Goal: Task Accomplishment & Management: Manage account settings

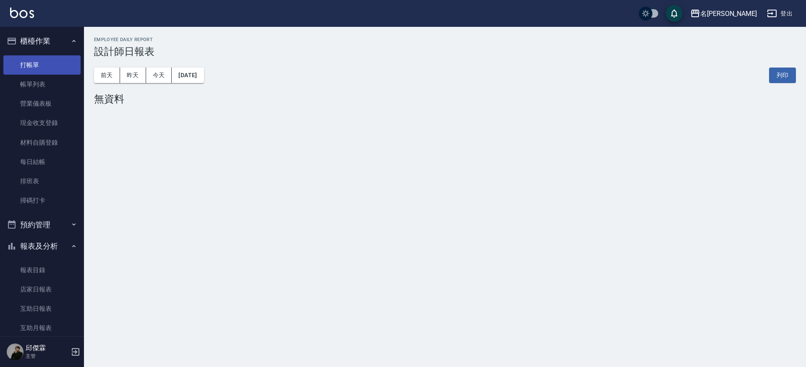
click at [34, 58] on link "打帳單" at bounding box center [41, 64] width 77 height 19
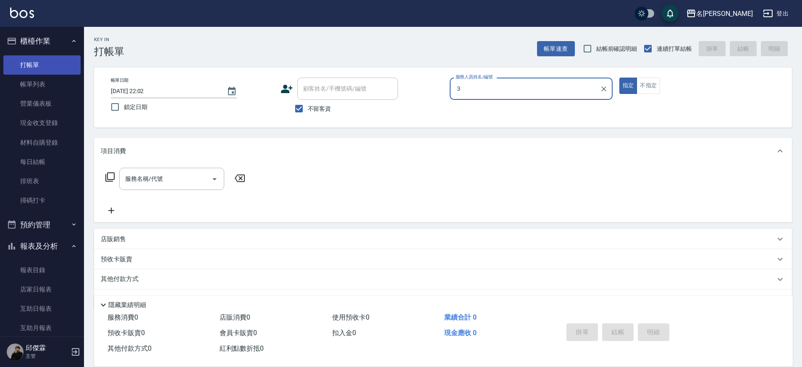
type input "３"
click at [619, 78] on button "指定" at bounding box center [628, 86] width 18 height 16
type button "true"
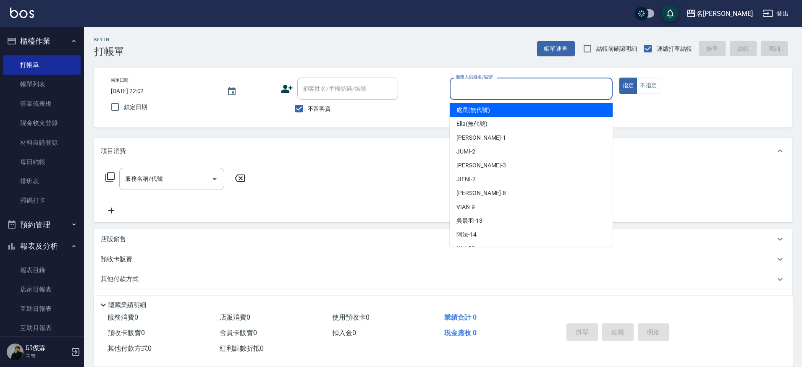
click at [506, 94] on input "服務人員姓名/編號" at bounding box center [531, 88] width 155 height 15
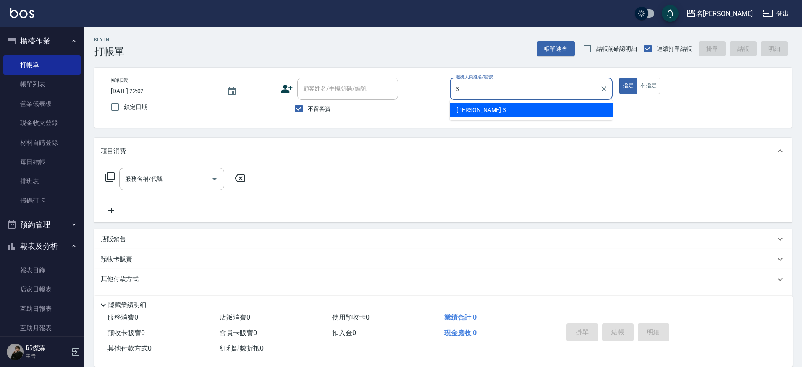
type input "Mina-3"
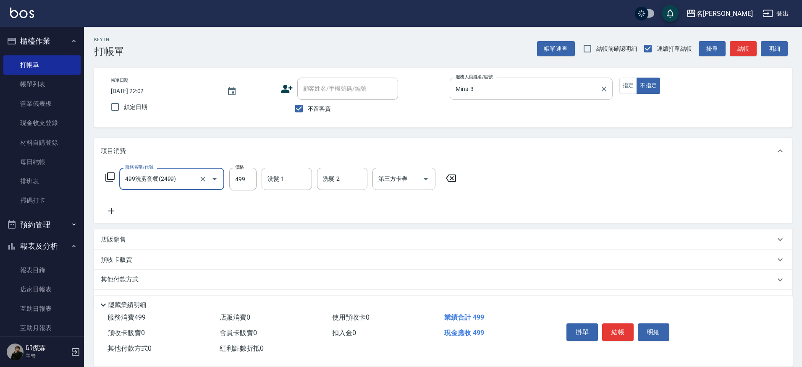
type input "499洗剪套餐(2499)"
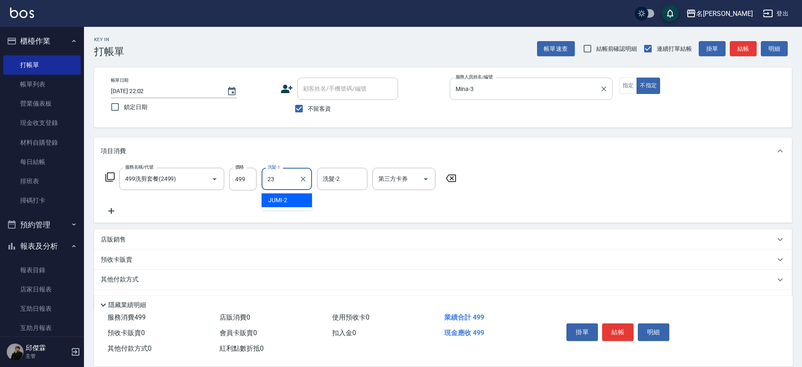
type input "Nini-23"
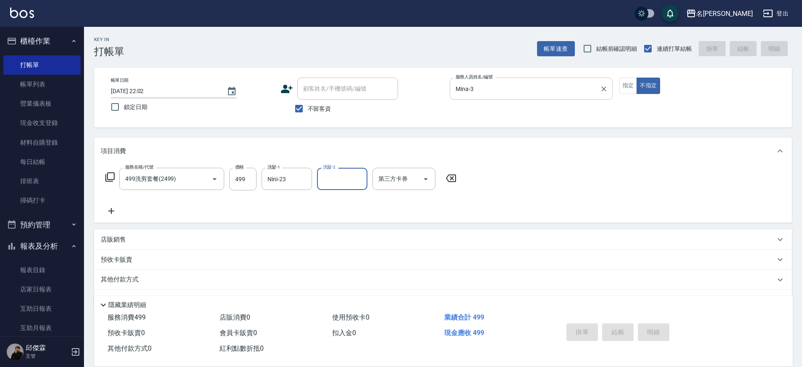
type input "[DATE] 22:03"
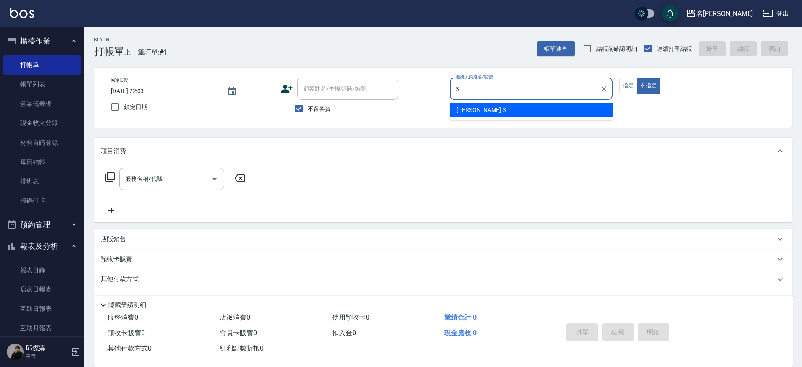
type input "Mina-3"
type button "false"
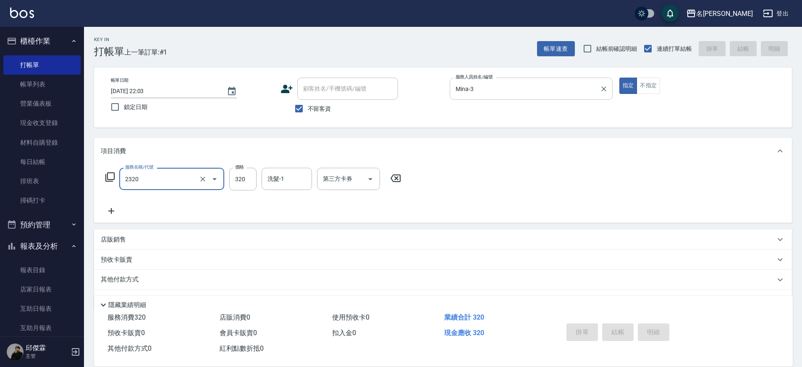
type input "2320"
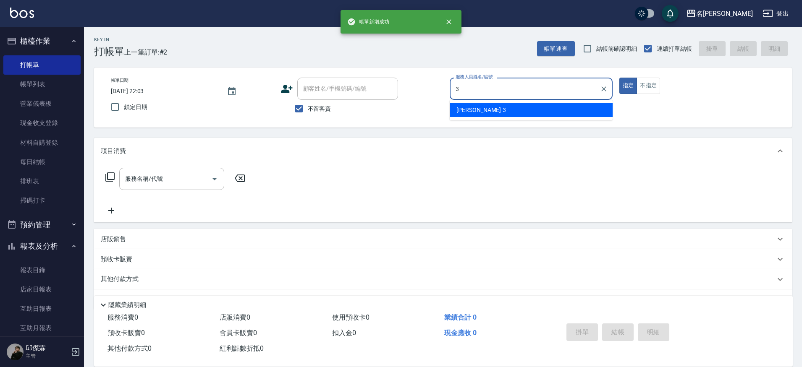
type input "Mina-3"
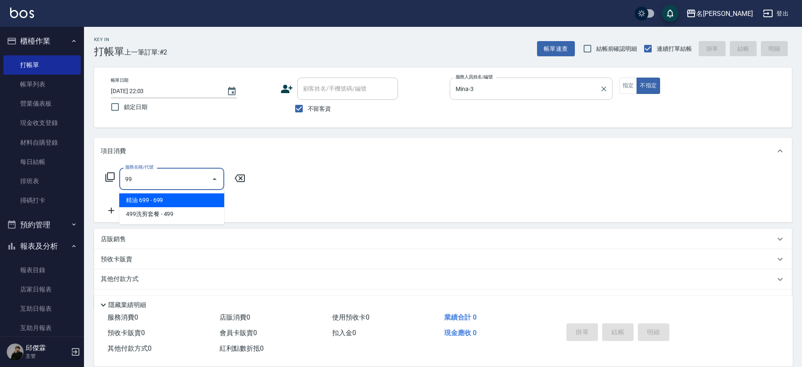
type input "精油 699(0699)"
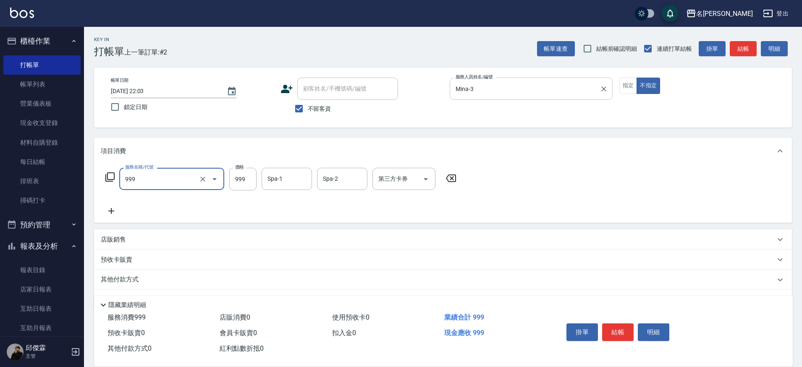
type input "精油SPA+剪髮(999)"
type input "[PERSON_NAME]-13"
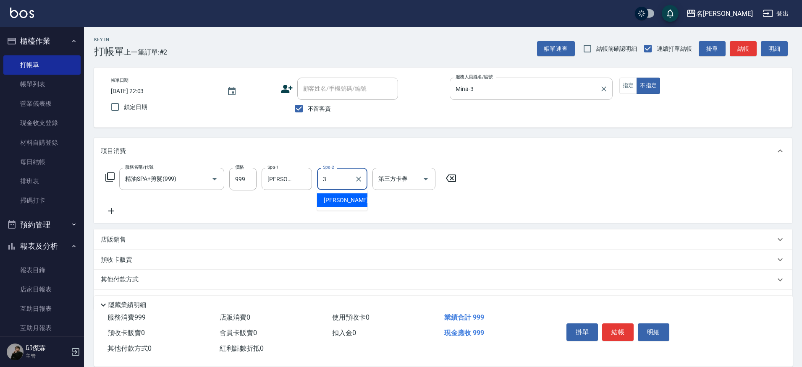
type input "Mina-3"
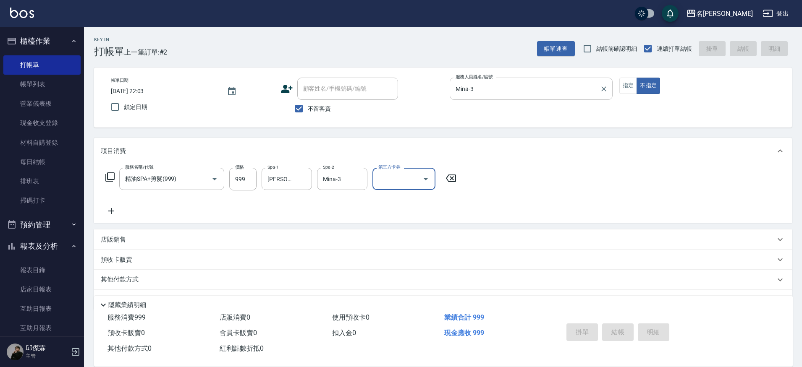
type input "[DATE] 22:04"
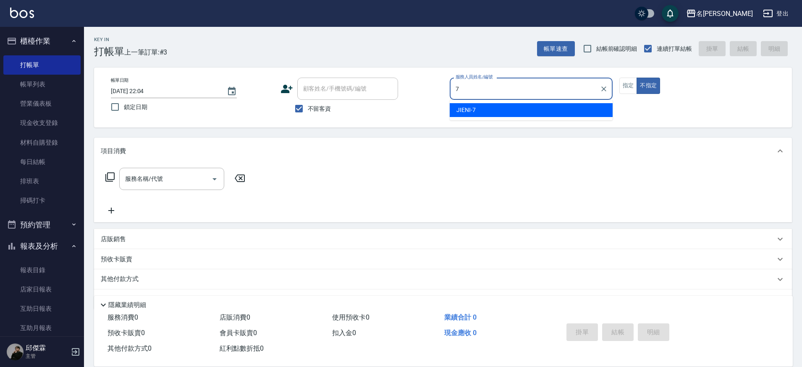
type input "JIENI-7"
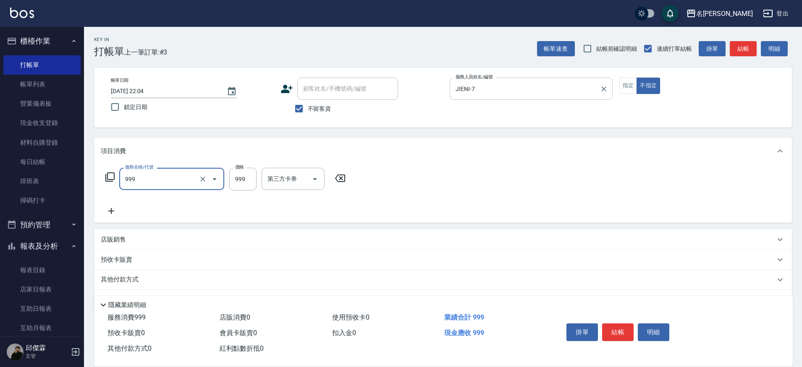
type input "精油SPA+剪髮(999)"
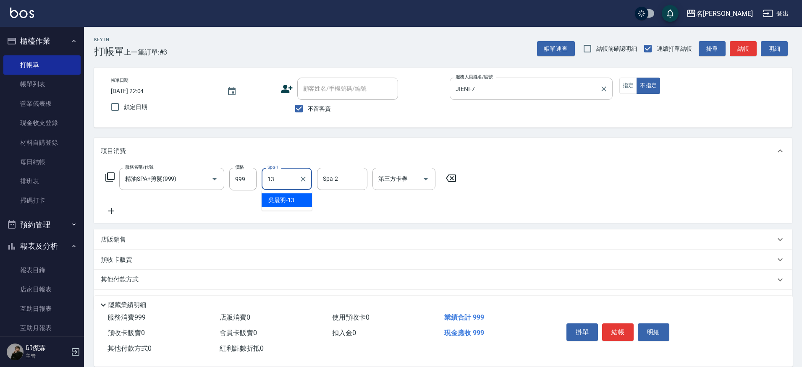
type input "[PERSON_NAME]-13"
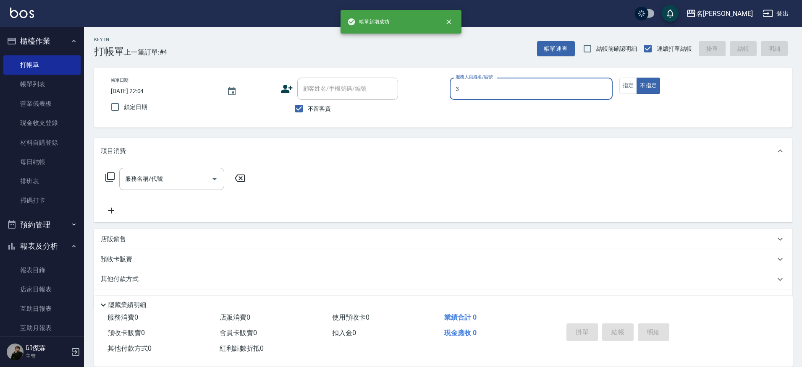
type input "Mina-3"
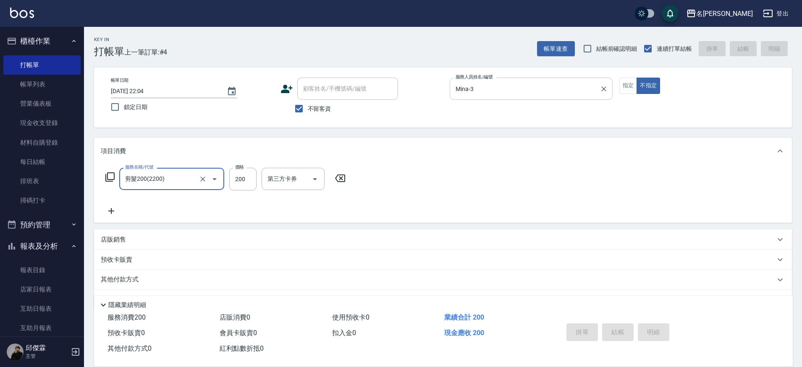
type input "剪髮200(2200)"
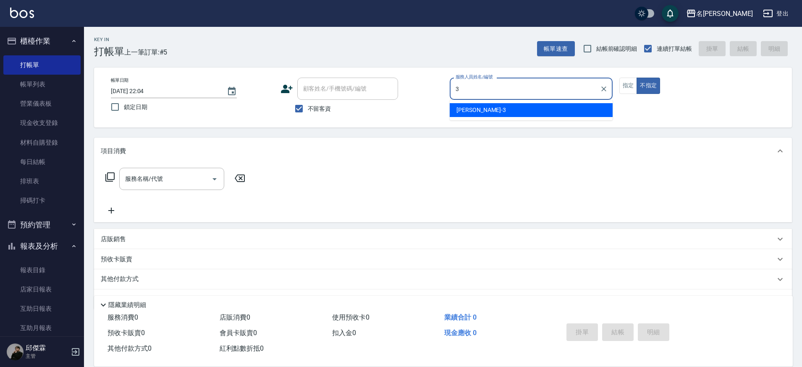
type input "Mina-3"
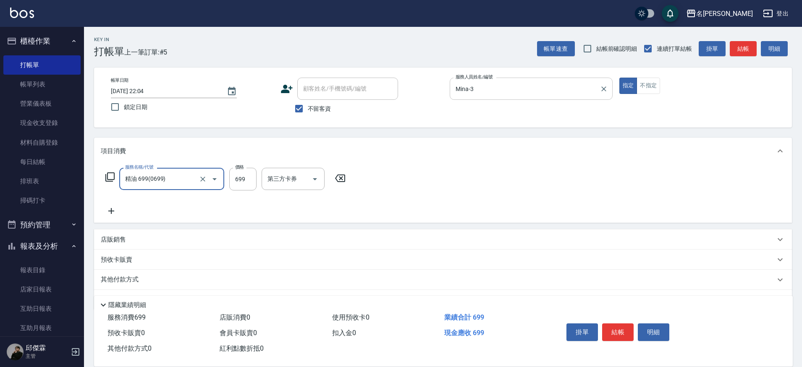
type input "精油 699(0699)"
type input "800"
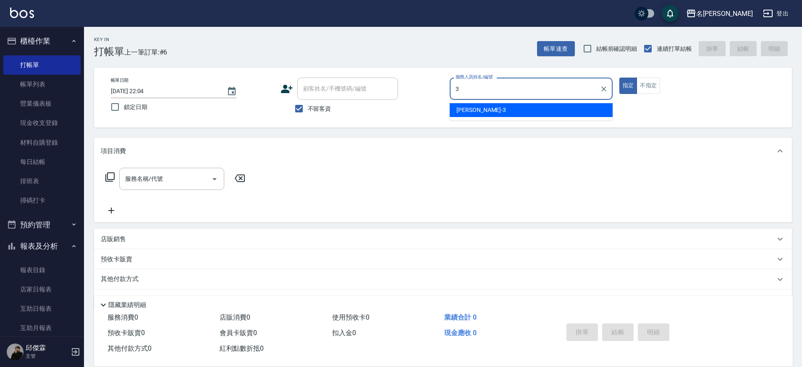
type input "Mina-3"
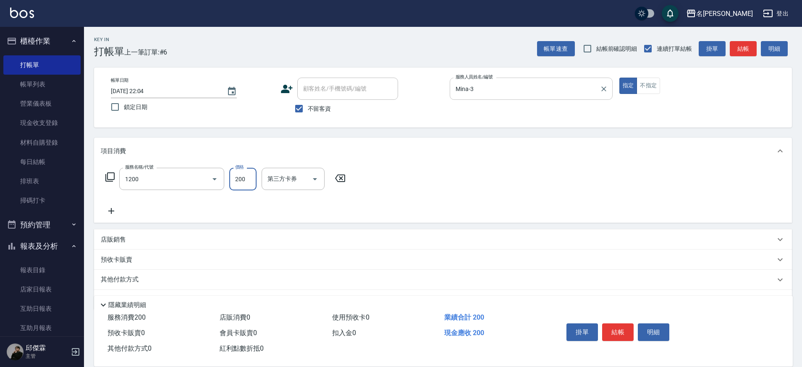
type input "一般洗+精油(1200)"
type input "250"
type input "Nini-23"
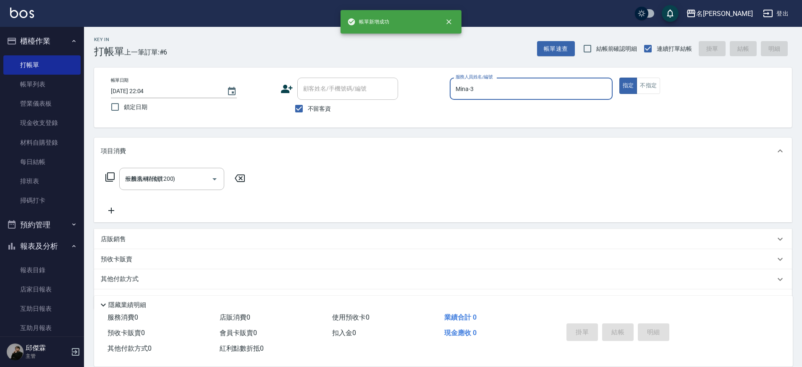
type input "[DATE] 22:05"
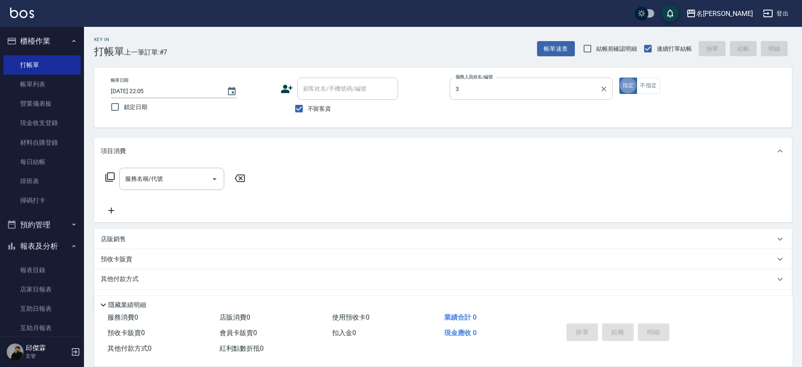
type input "Mina-3"
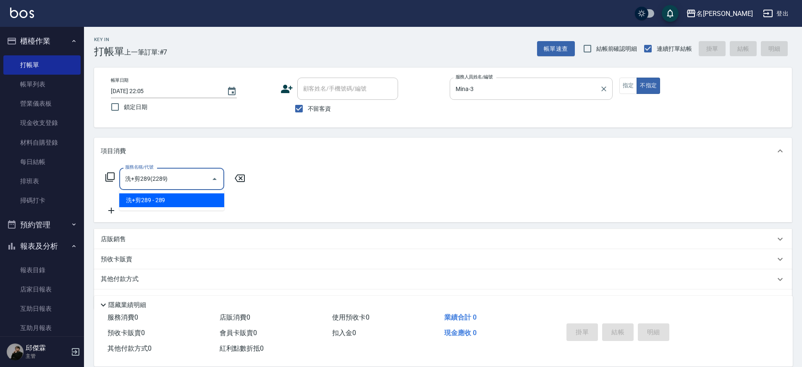
type input "洗+剪289(2289)"
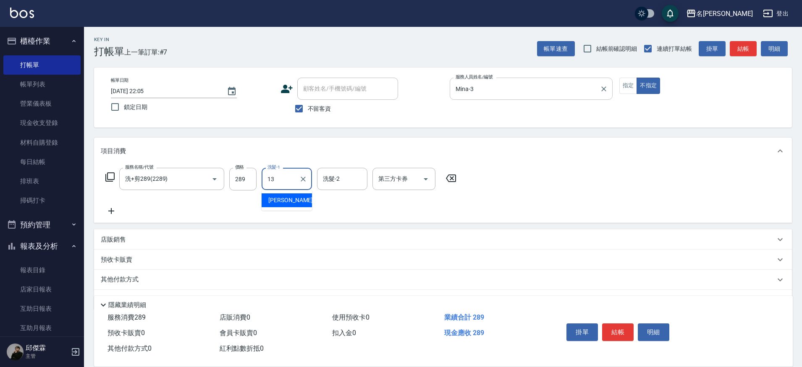
type input "[PERSON_NAME]-13"
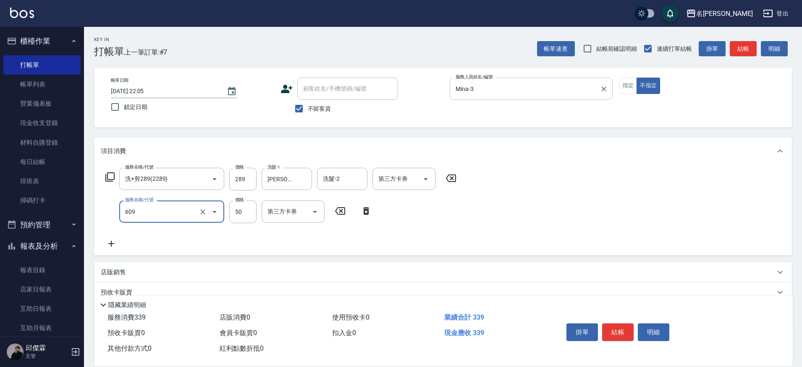
type input "精油(609)"
type input "[PERSON_NAME]-13"
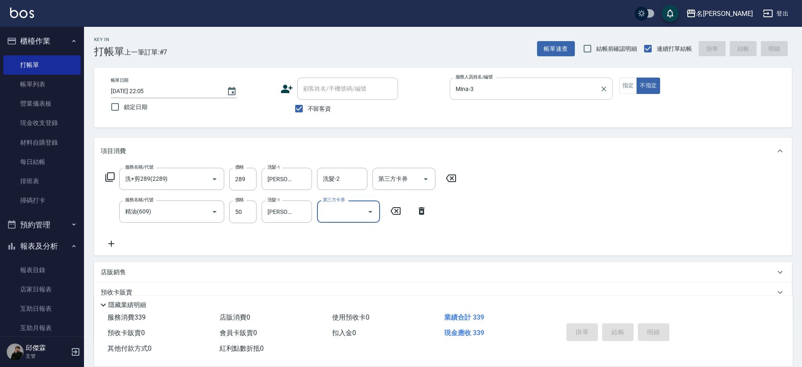
type input "[DATE] 22:06"
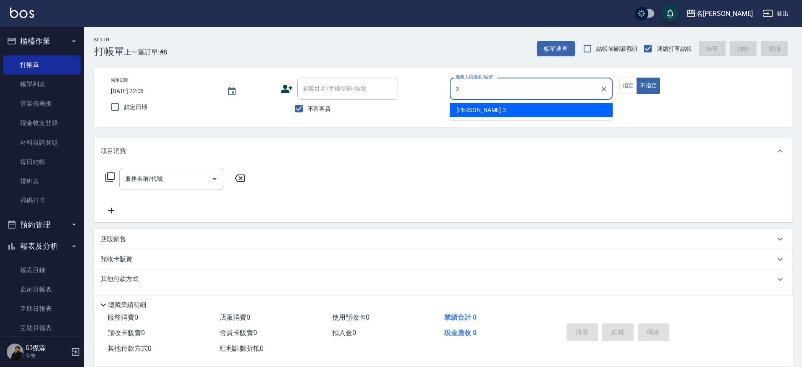
type input "Mina-3"
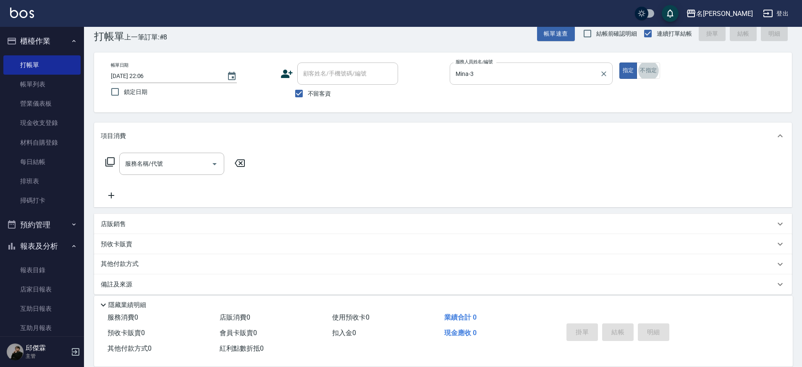
scroll to position [17, 0]
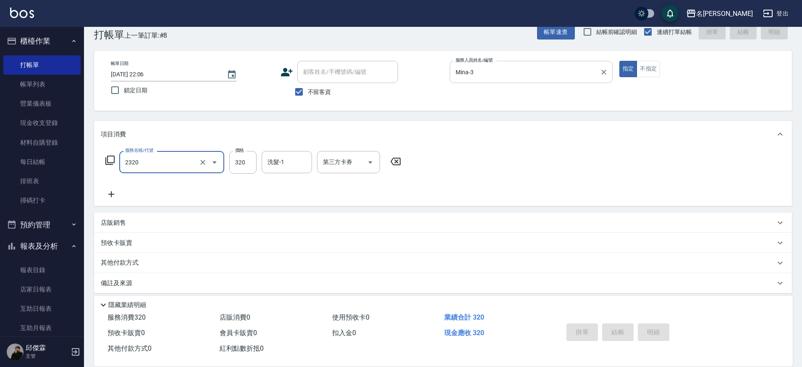
type input "2320"
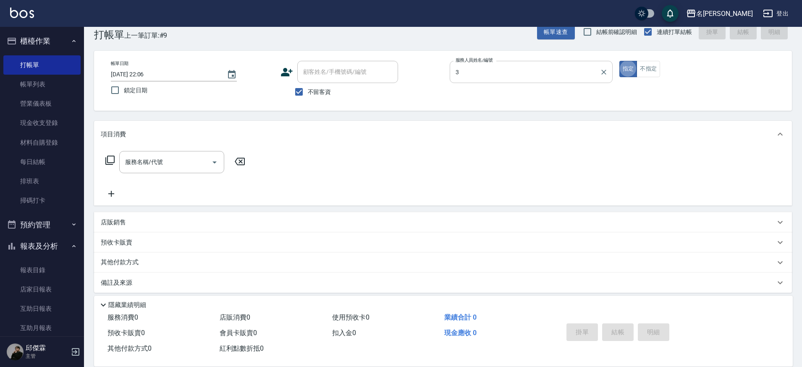
type input "Mina-3"
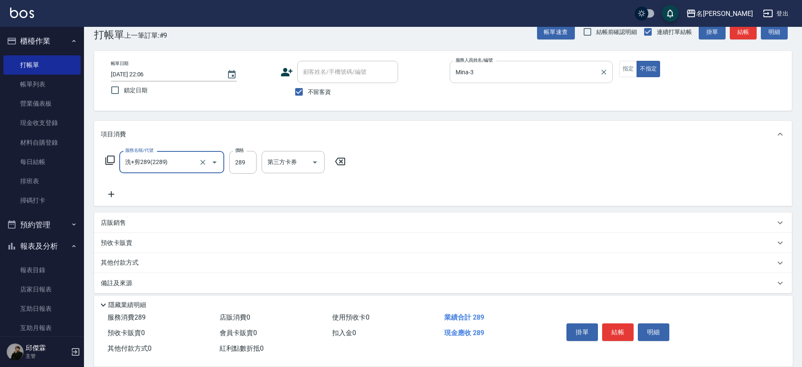
type input "洗+剪289(2289)"
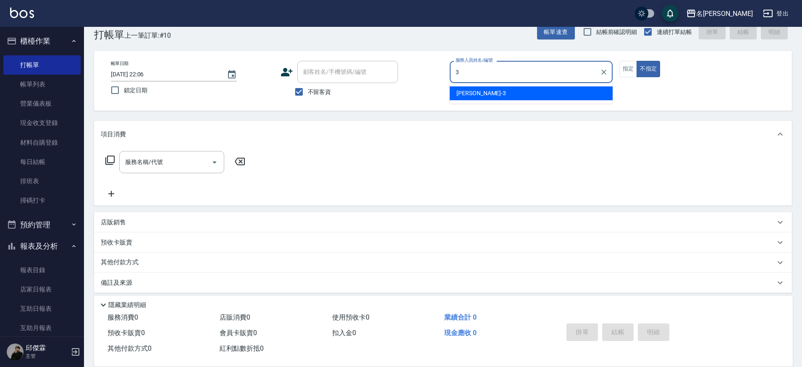
type input "Mina-3"
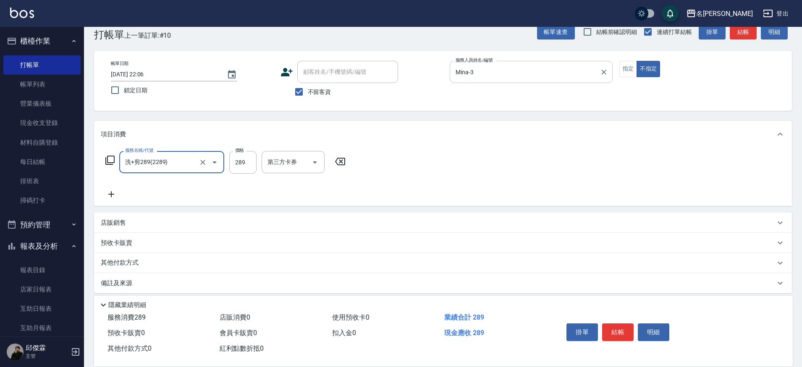
type input "洗+剪289(2289)"
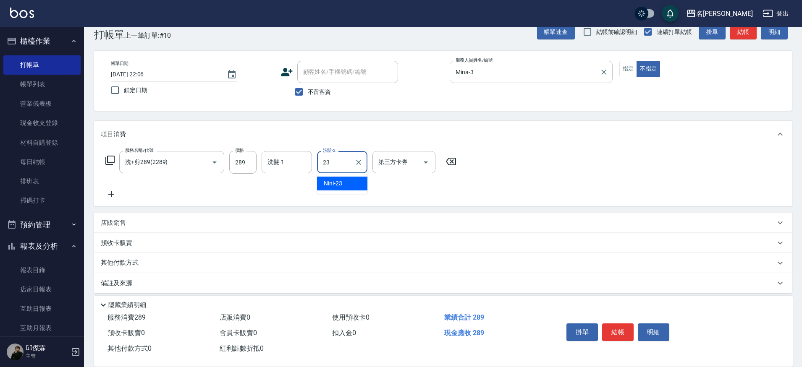
type input "Nini-23"
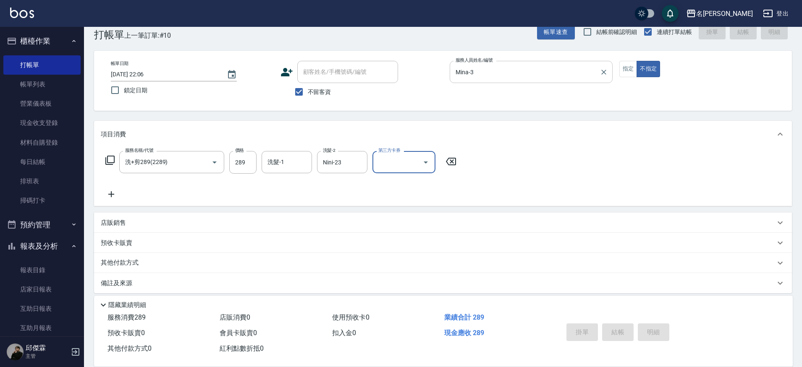
type input "[DATE] 22:07"
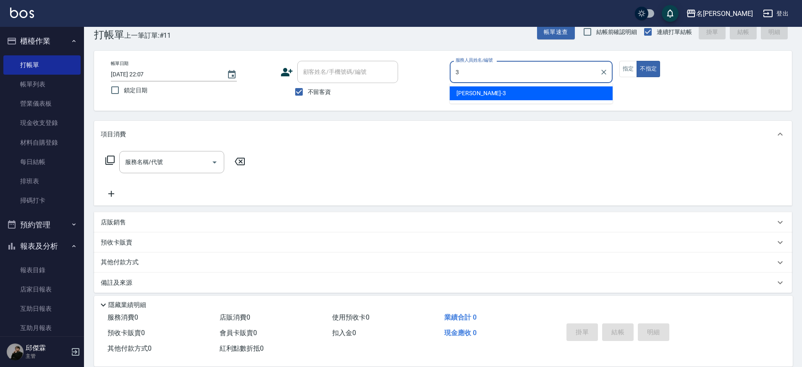
type input "Mina-3"
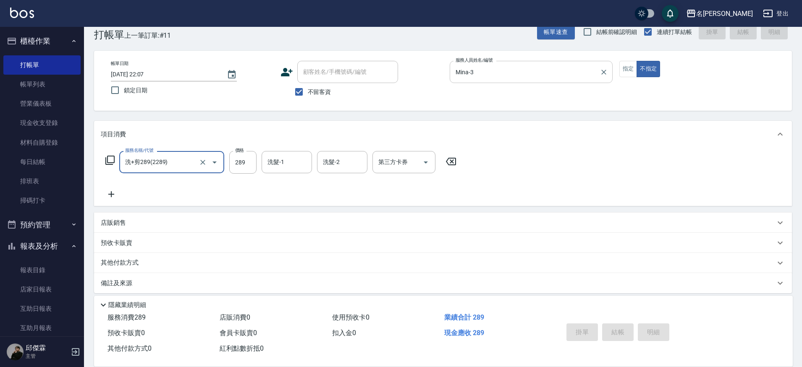
type input "洗+剪289(2289)"
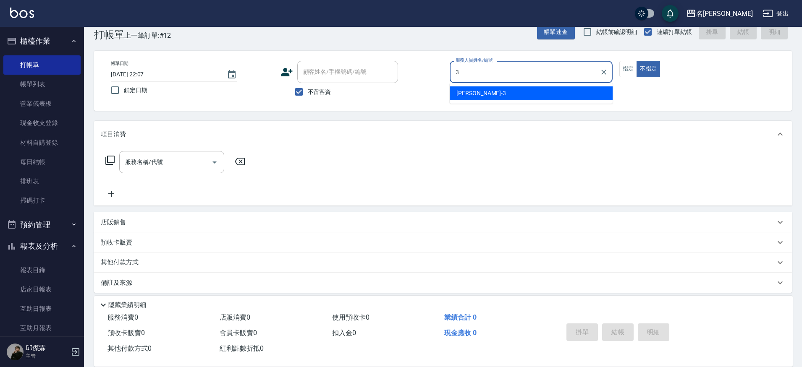
type input "Mina-3"
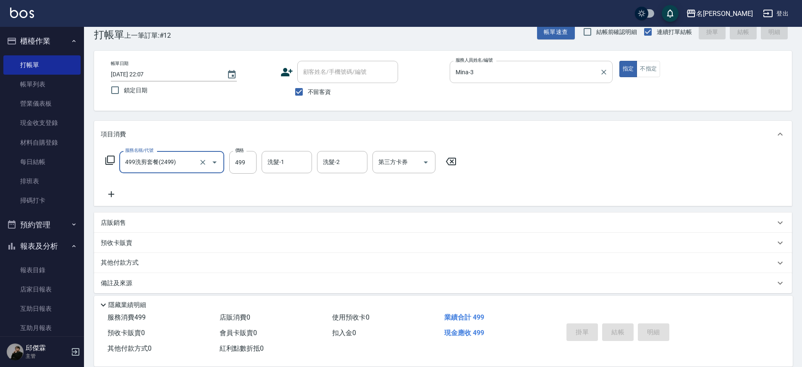
type input "499洗剪套餐(2499)"
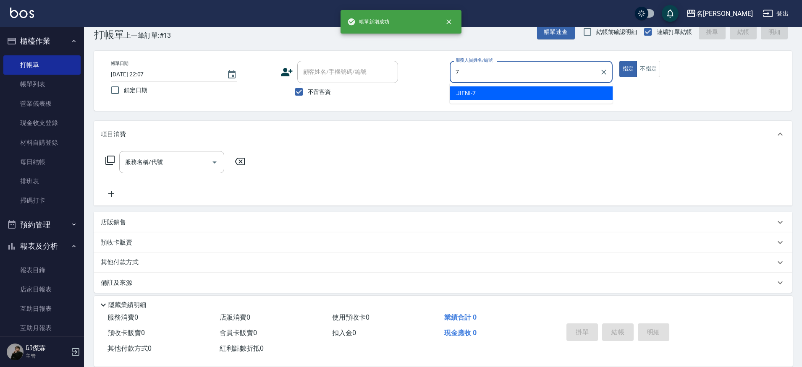
type input "JIENI-7"
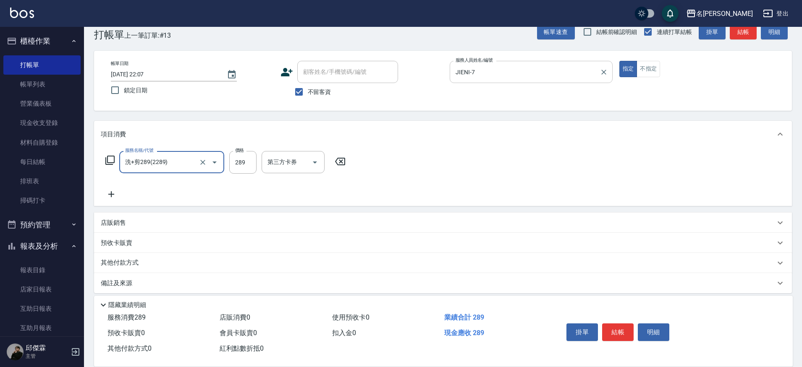
type input "洗+剪289(2289)"
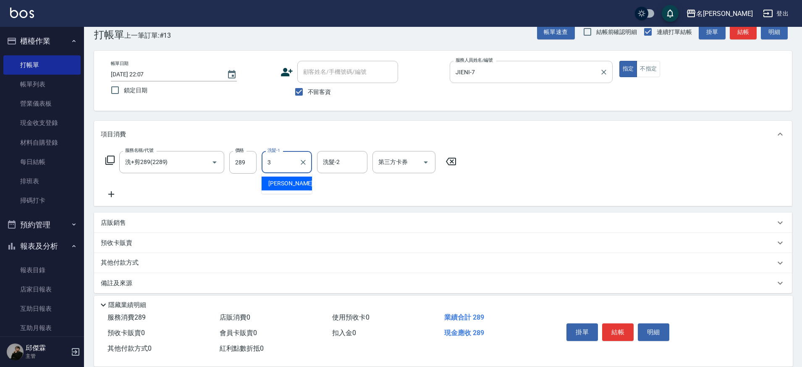
type input "Mina-3"
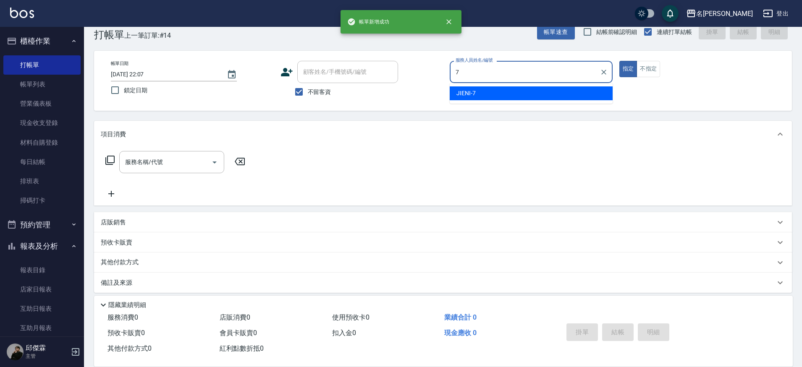
type input "JIENI-7"
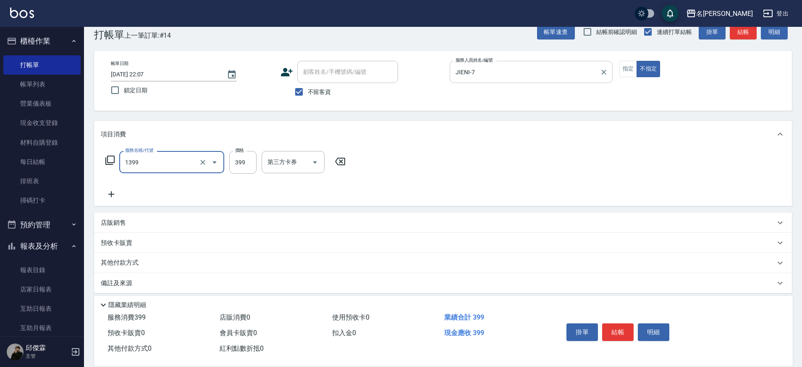
type input "海鹽洗髮(1399)"
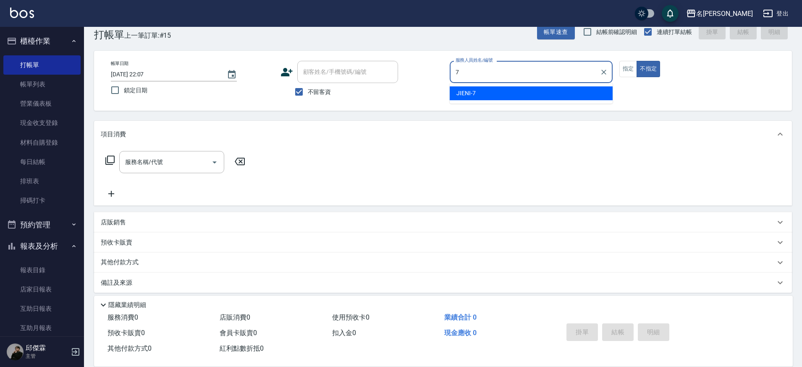
type input "JIENI-7"
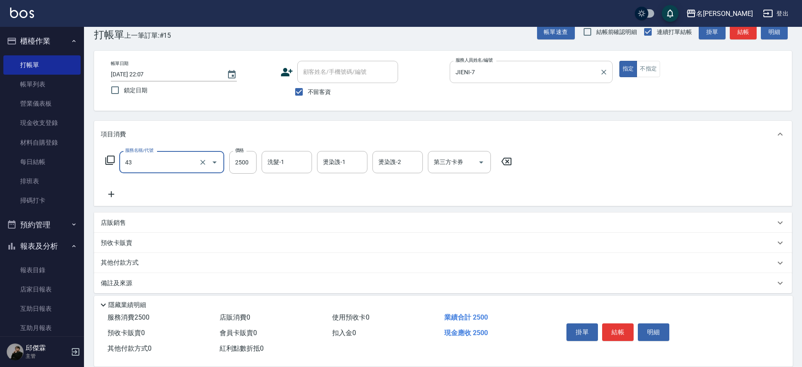
type input "染髮C餐(43)"
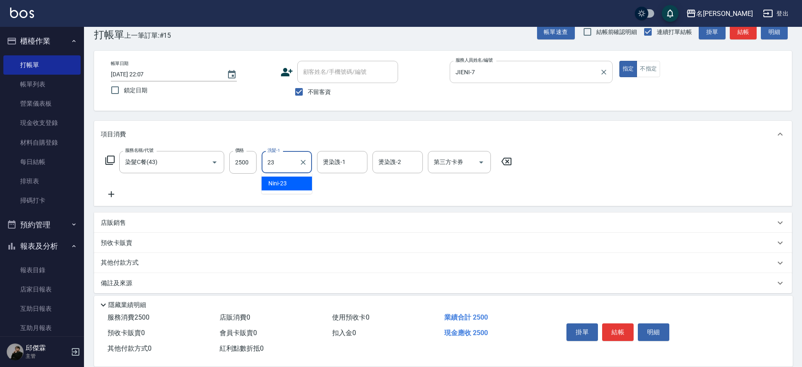
type input "Nini-23"
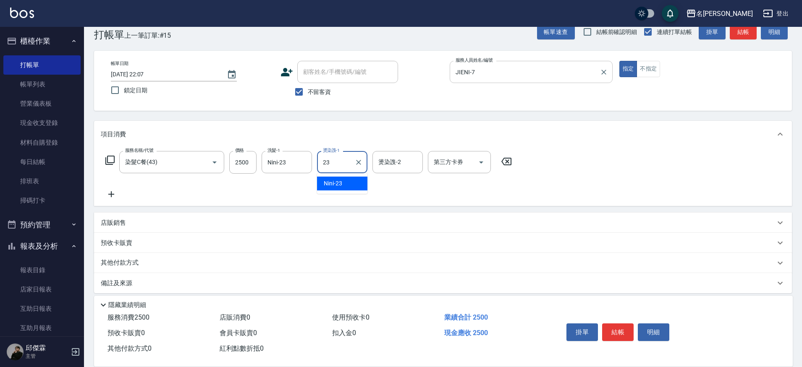
type input "Nini-23"
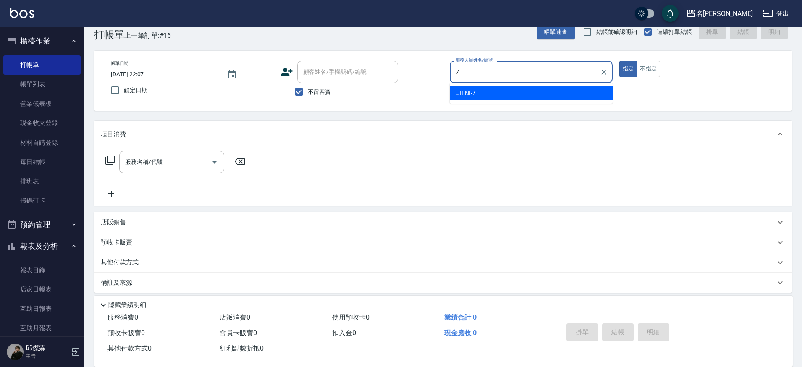
type input "JIENI-7"
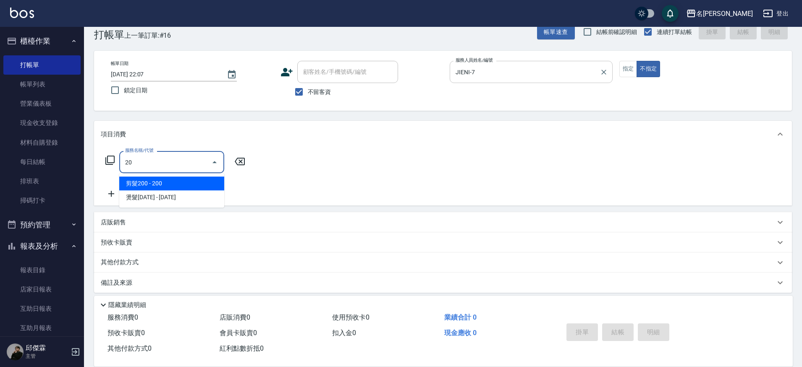
type input "2"
type input "4"
type input "3"
type input "4"
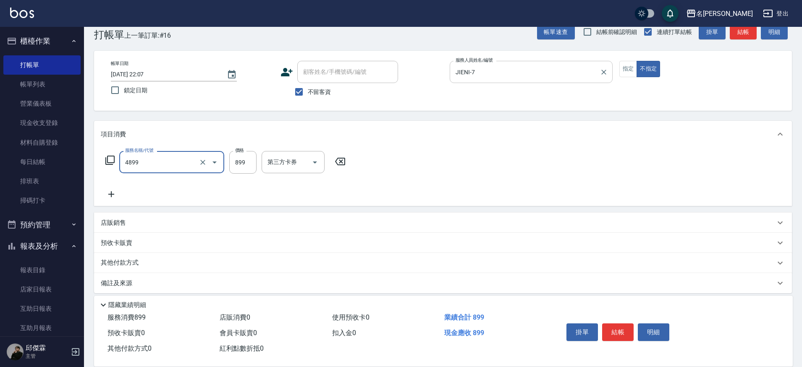
type input "染髮(4899)"
type input "2000"
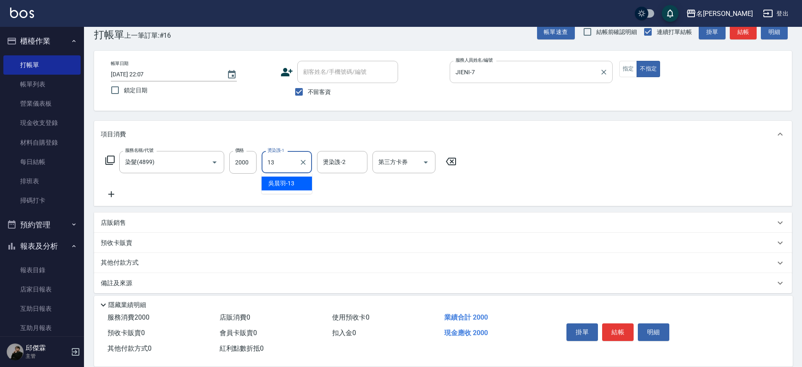
type input "1"
type input "Nini-23"
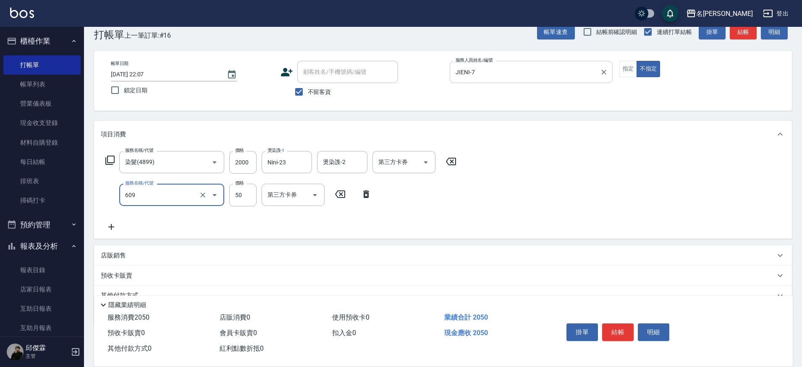
type input "精油(609)"
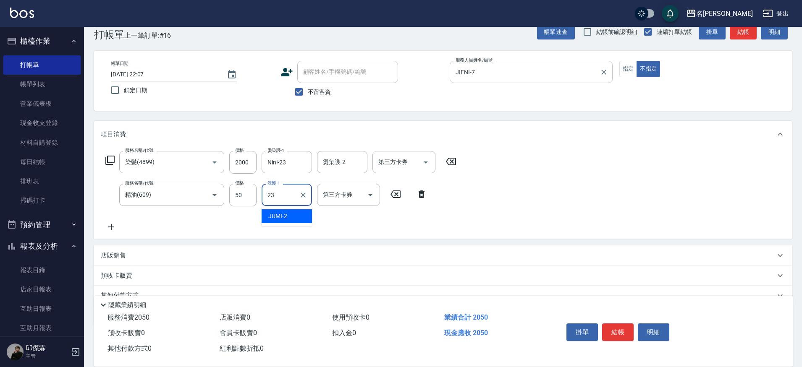
type input "Nini-23"
click at [238, 201] on input "50" at bounding box center [242, 195] width 27 height 23
type input "0"
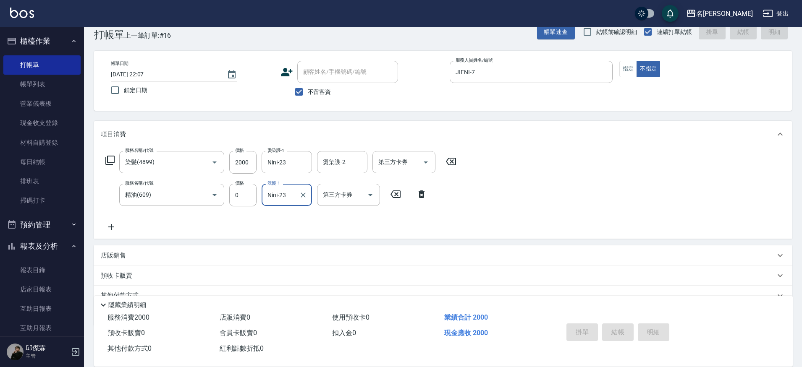
type input "[DATE] 22:08"
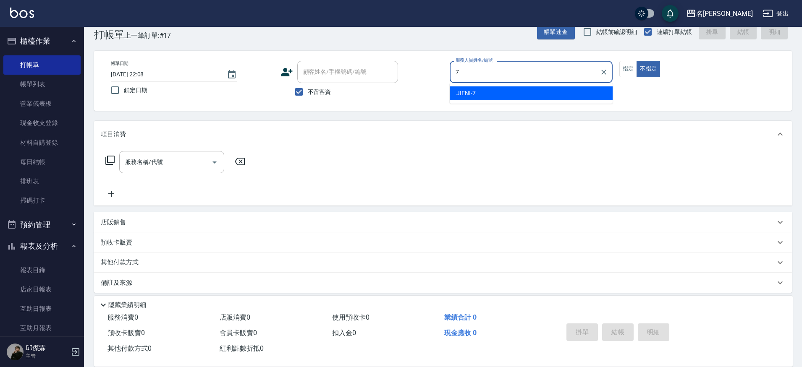
type input "JIENI-7"
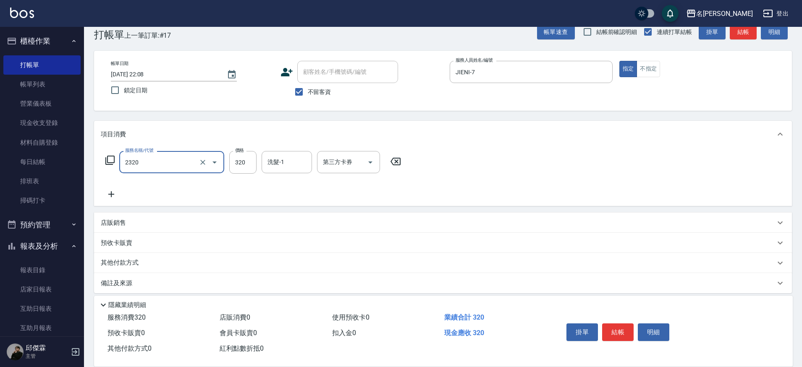
type input "洗剪320(2320)"
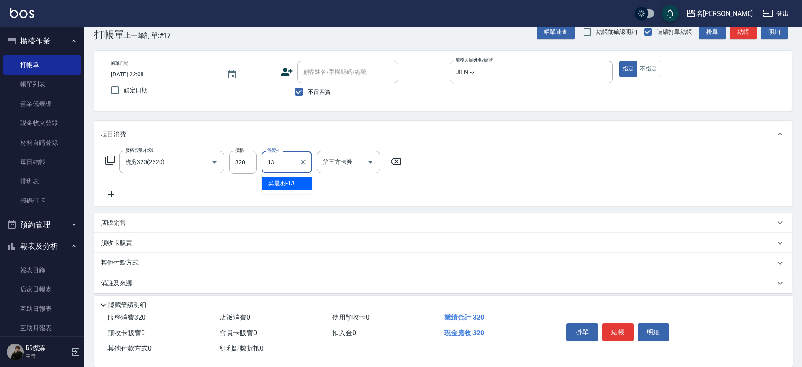
type input "[PERSON_NAME]-13"
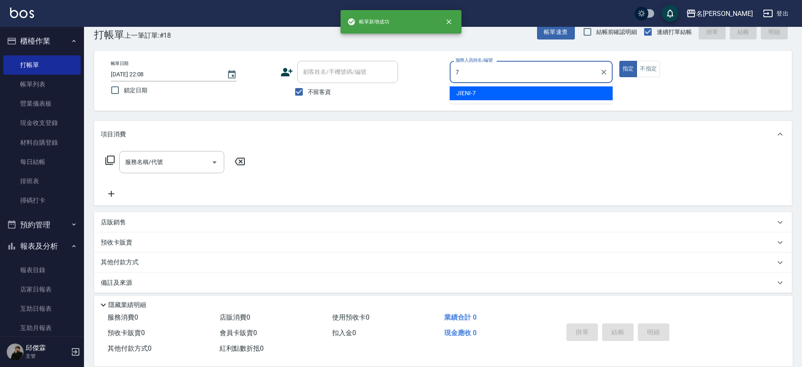
type input "JIENI-7"
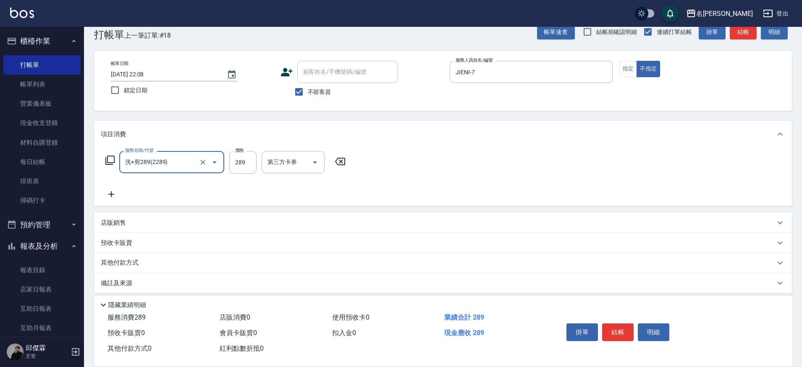
type input "洗+剪289(2289)"
type input "289"
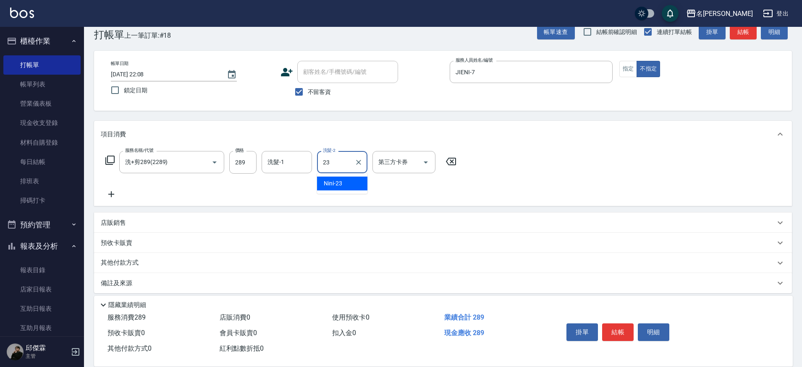
type input "Nini-23"
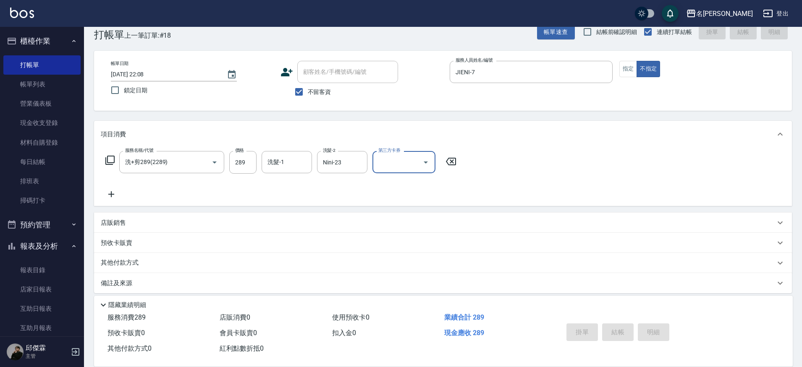
type input "[DATE] 22:09"
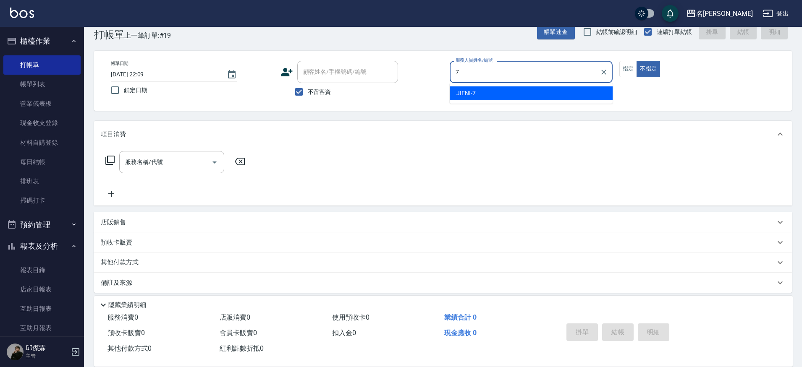
type input "JIENI-7"
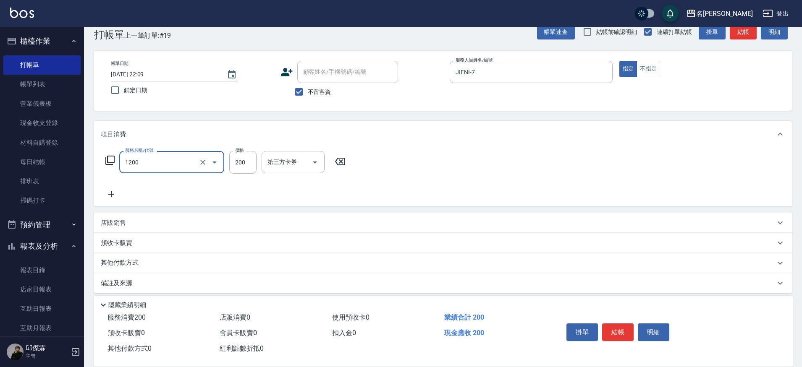
type input "一般洗+精油(1200)"
type input "2550"
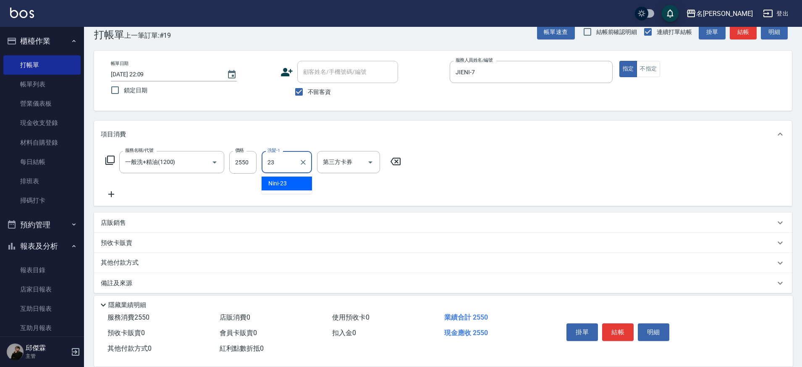
type input "Nini-23"
click at [246, 160] on input "2550" at bounding box center [242, 162] width 27 height 23
type input "250"
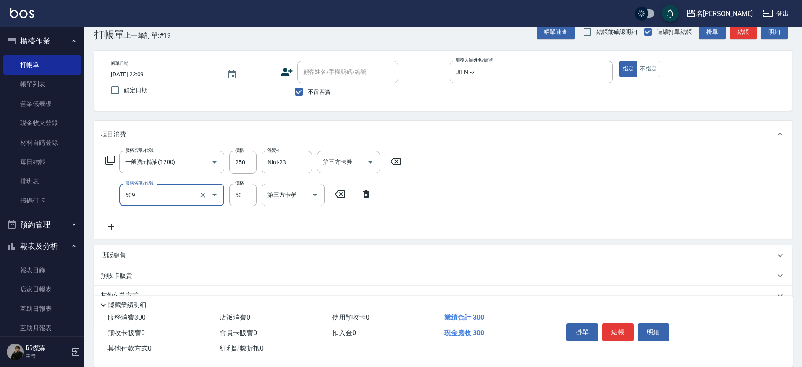
type input "精油(609)"
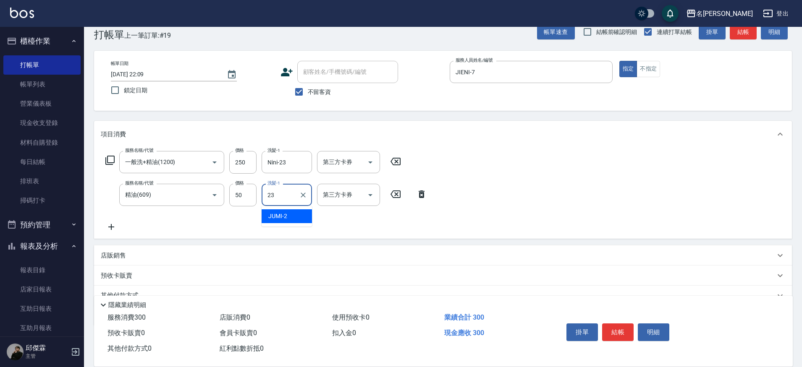
type input "Nini-23"
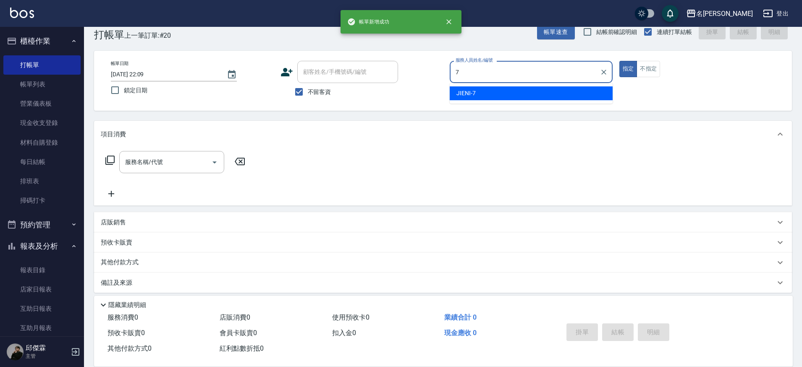
type input "JIENI-7"
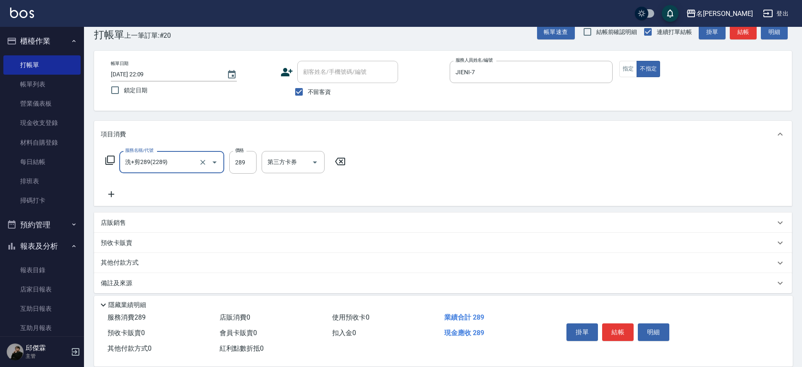
type input "洗+剪289(2289)"
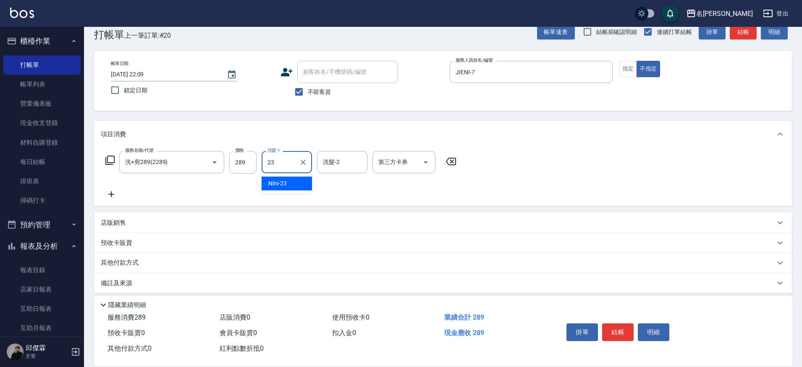
type input "Nini-23"
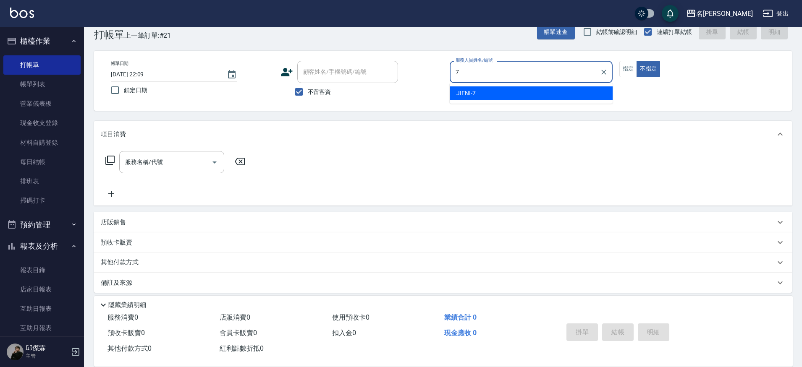
type input "JIENI-7"
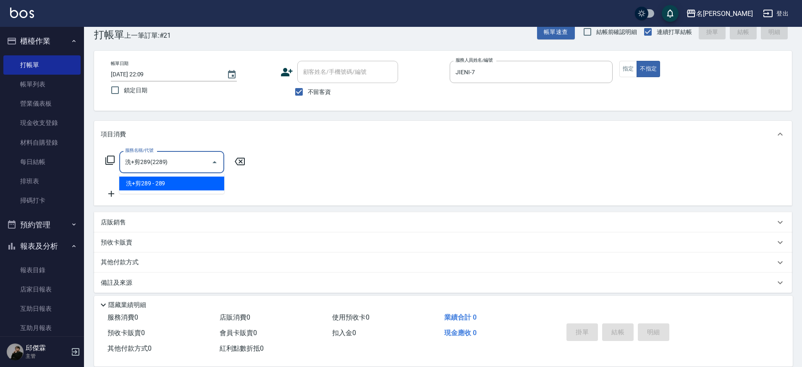
type input "洗+剪289(2289)"
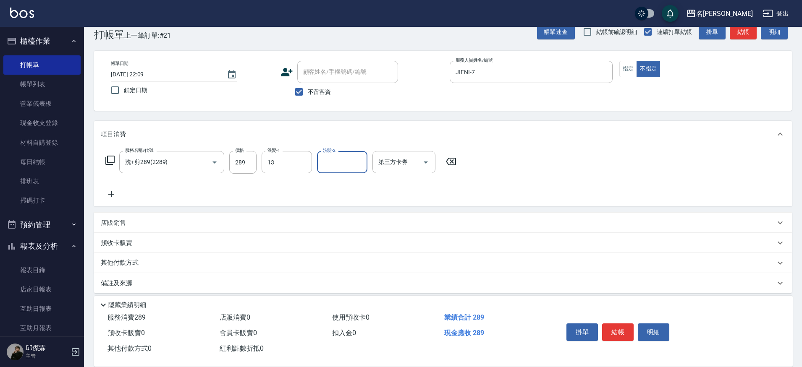
type input "[PERSON_NAME]-13"
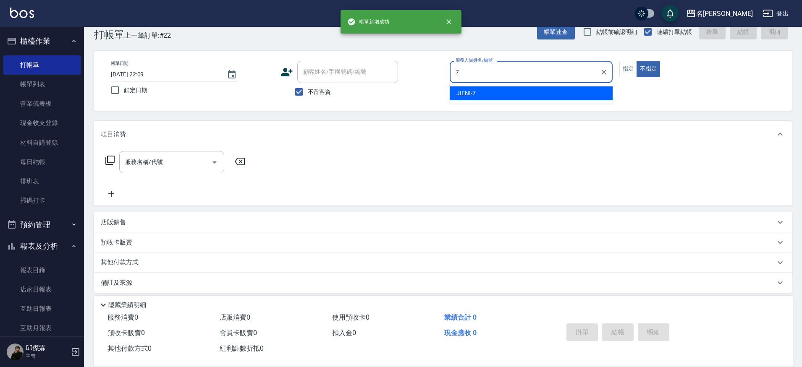
type input "JIENI-7"
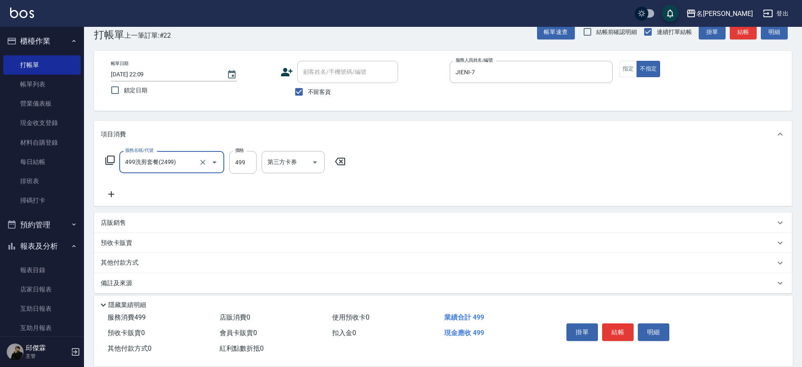
type input "499洗剪套餐(2499)"
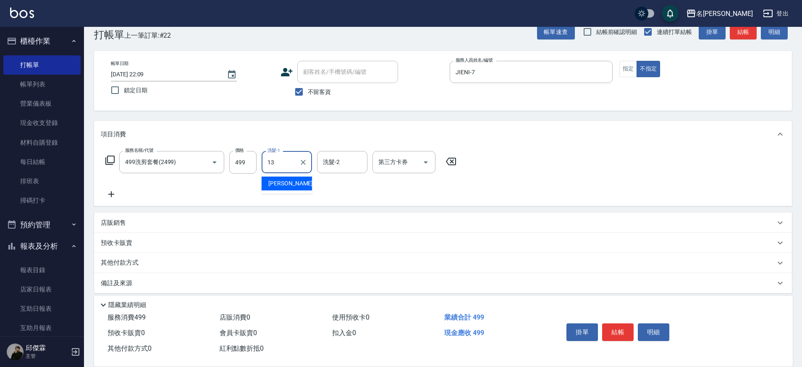
type input "[PERSON_NAME]-13"
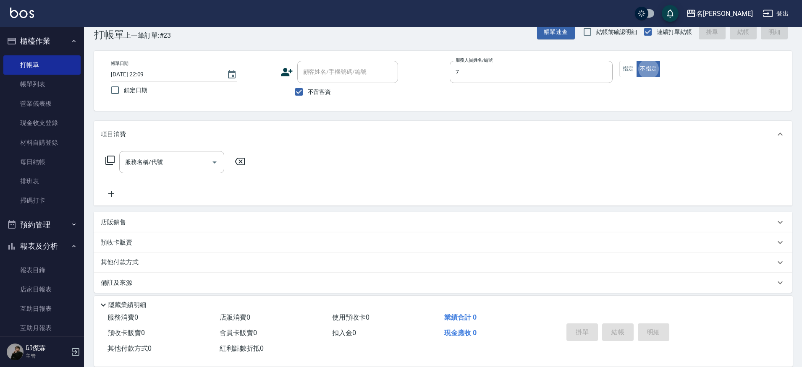
type input "JIENI-7"
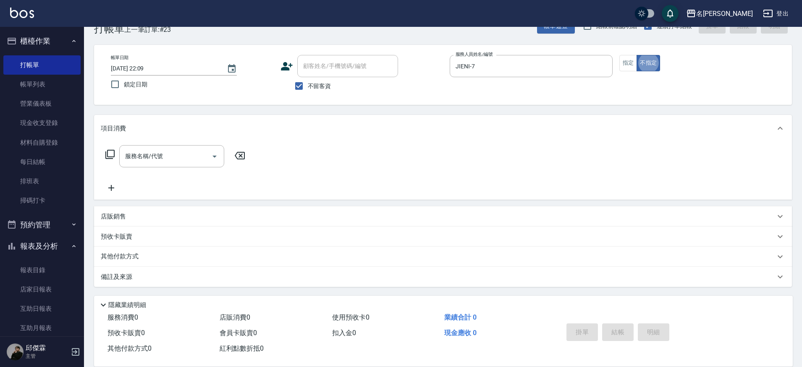
scroll to position [23, 0]
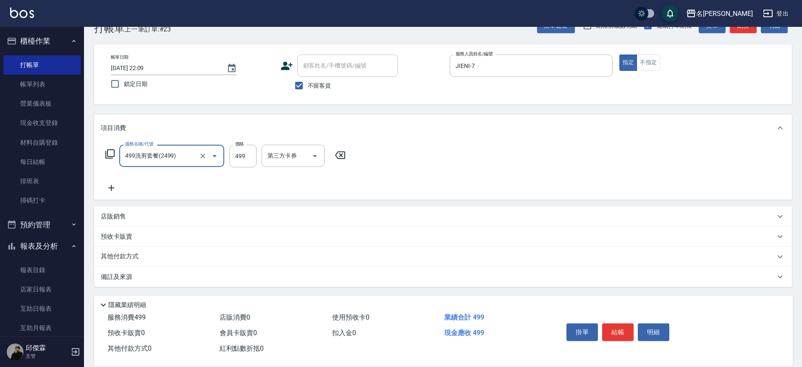
type input "499洗剪套餐(2499)"
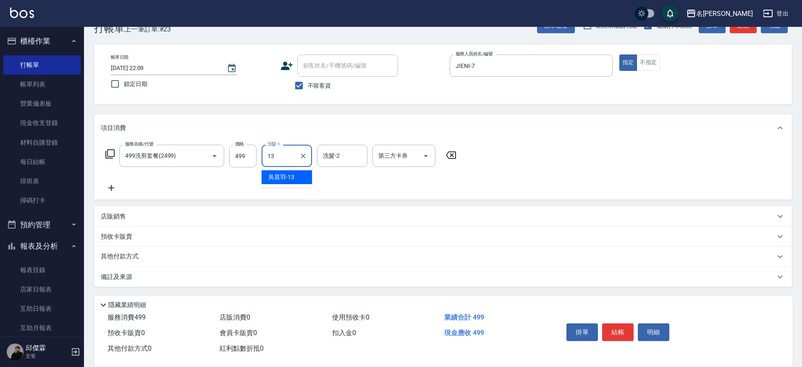
type input "[PERSON_NAME]-13"
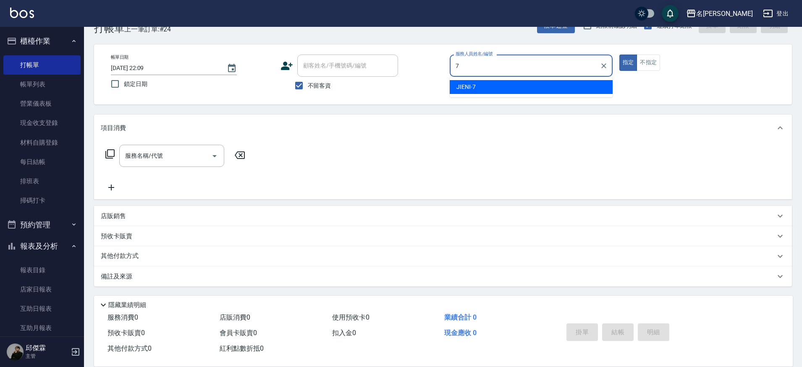
type input "JIENI-7"
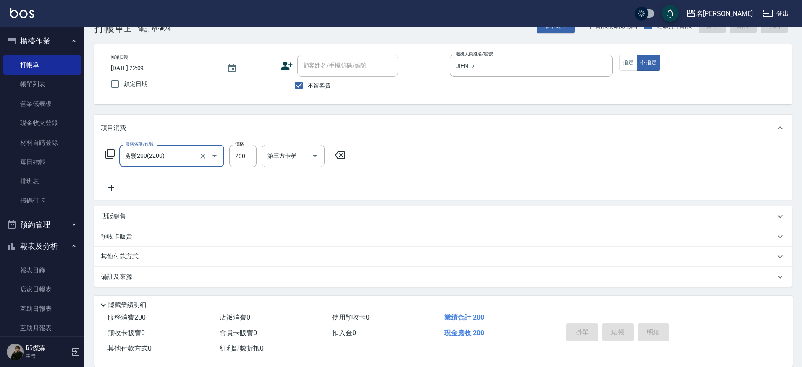
type input "剪髮200(2200)"
type input "[DATE] 22:10"
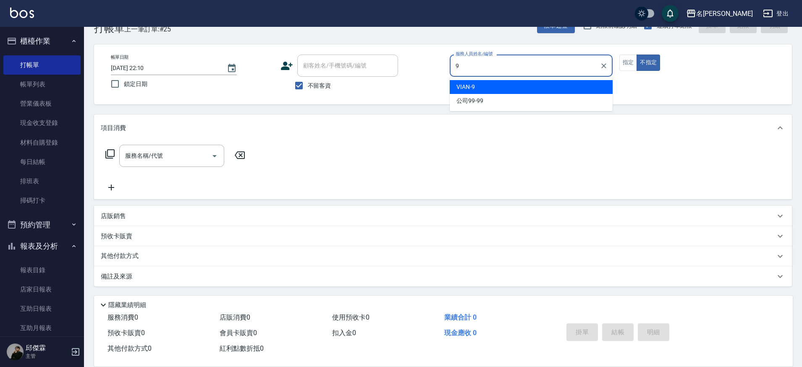
type input "VIAN-9"
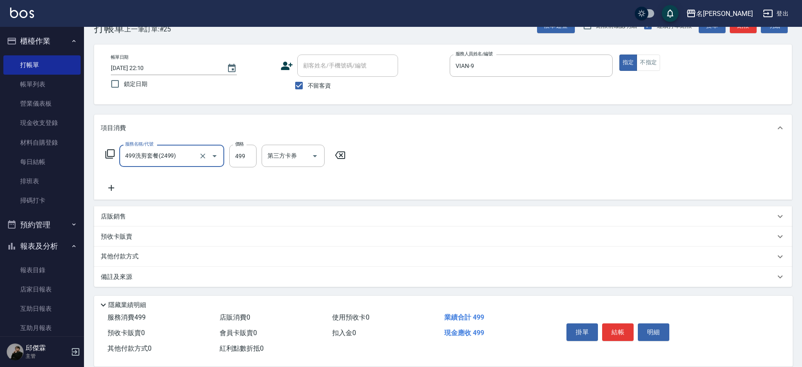
type input "499洗剪套餐(2499)"
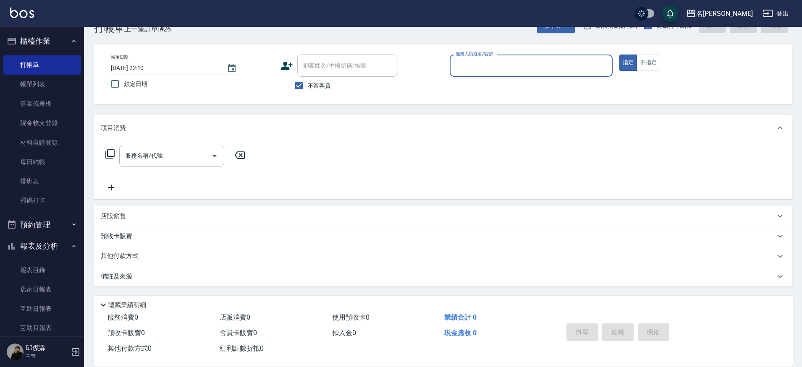
type input "8"
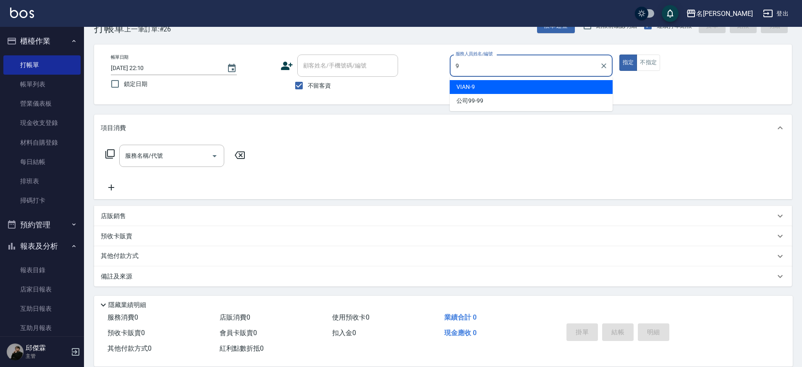
type input "VIAN-9"
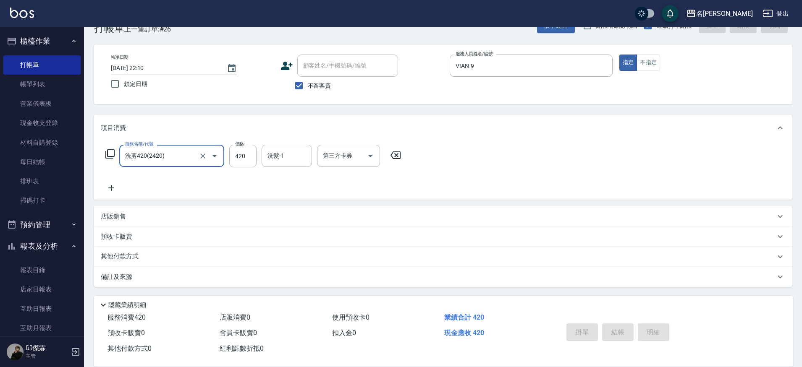
type input "洗剪420(2420)"
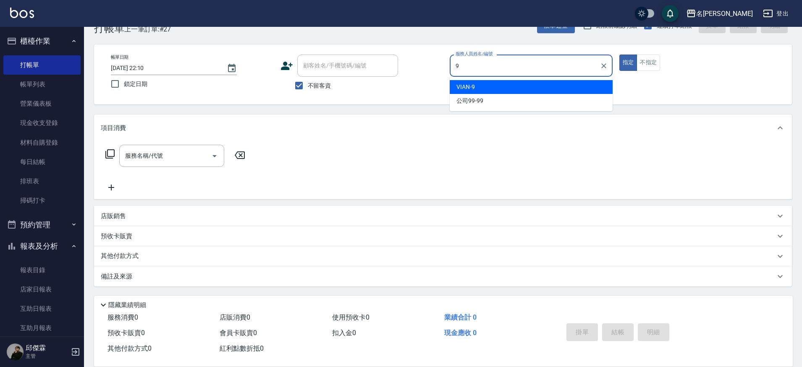
type input "VIAN-9"
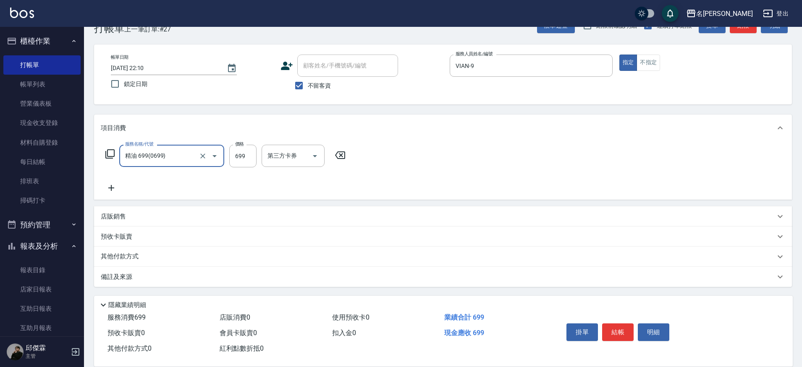
type input "精油 699(0699)"
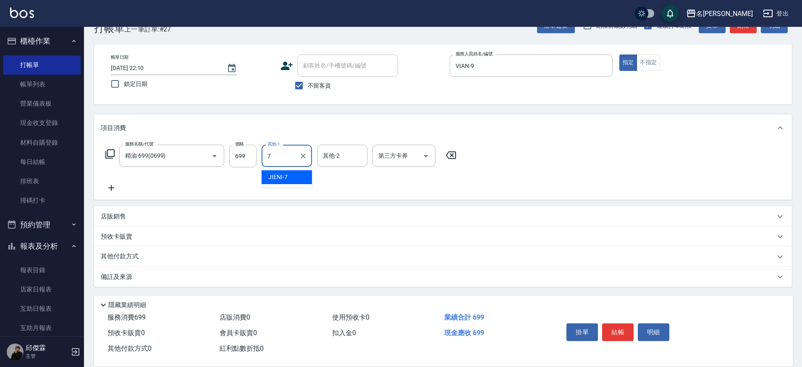
type input "JIENI-7"
type input "VIAN-9"
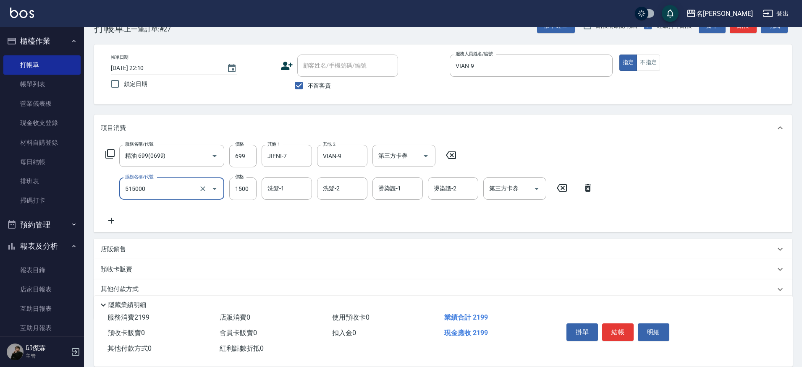
type input "極光結構護髮(515000)"
type input "1800"
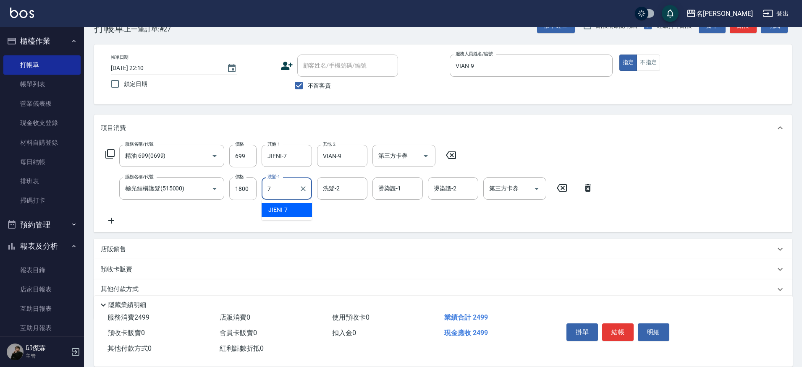
type input "JIENI-7"
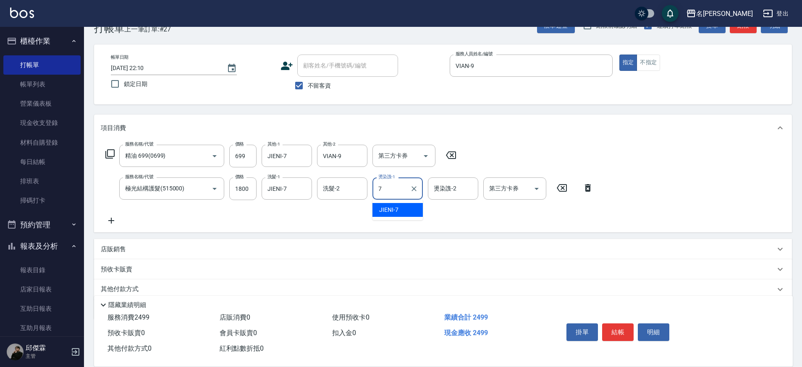
type input "JIENI-7"
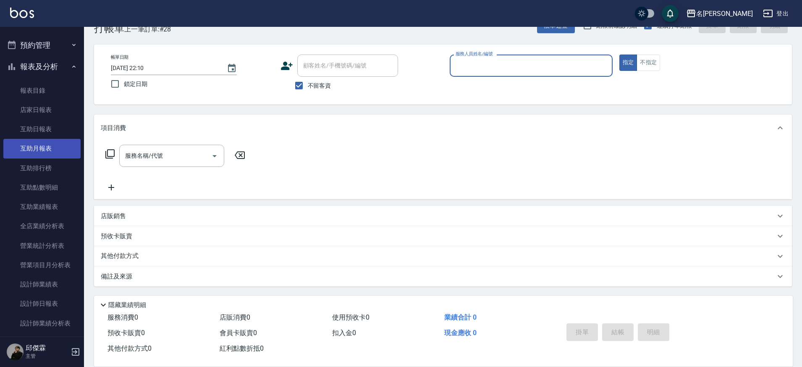
scroll to position [181, 0]
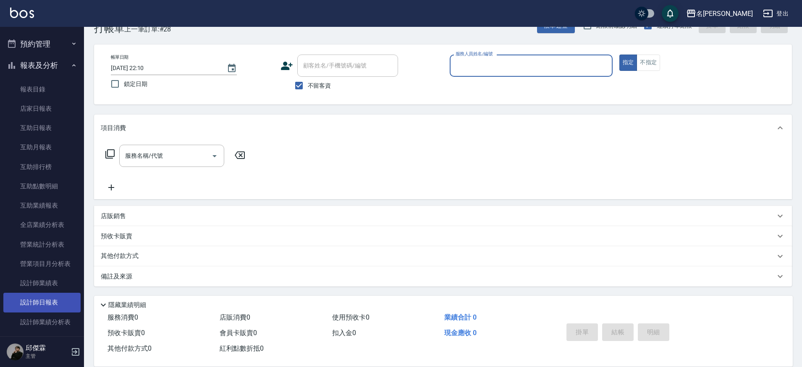
click at [46, 294] on link "設計師日報表" at bounding box center [41, 302] width 77 height 19
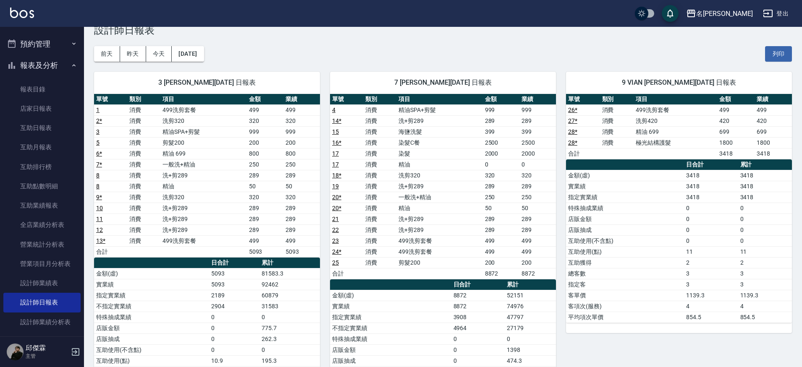
scroll to position [30, 0]
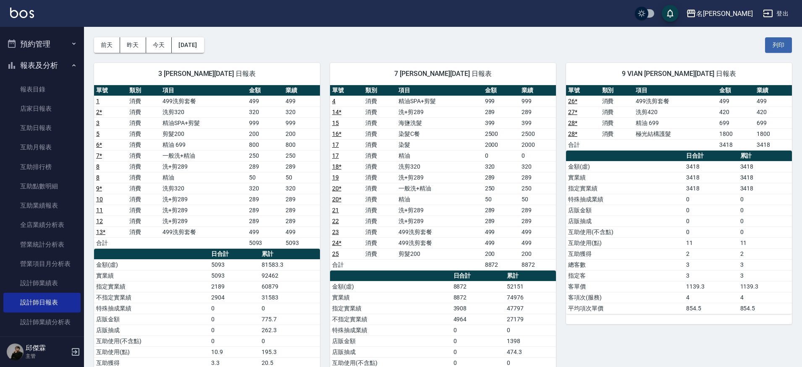
click at [336, 100] on td "4" at bounding box center [346, 101] width 33 height 11
click at [334, 100] on link "4" at bounding box center [333, 101] width 3 height 7
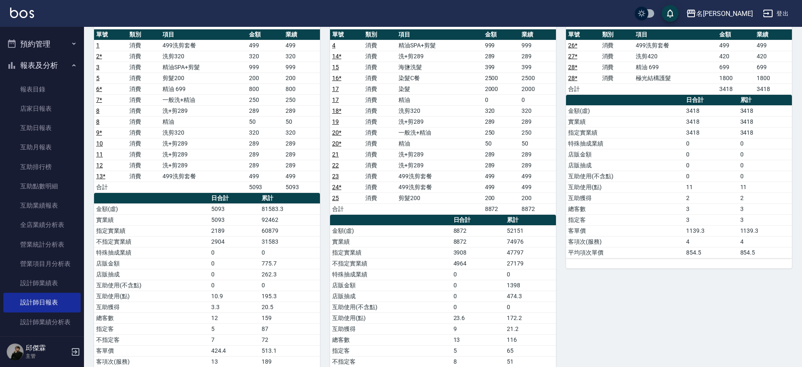
scroll to position [88, 0]
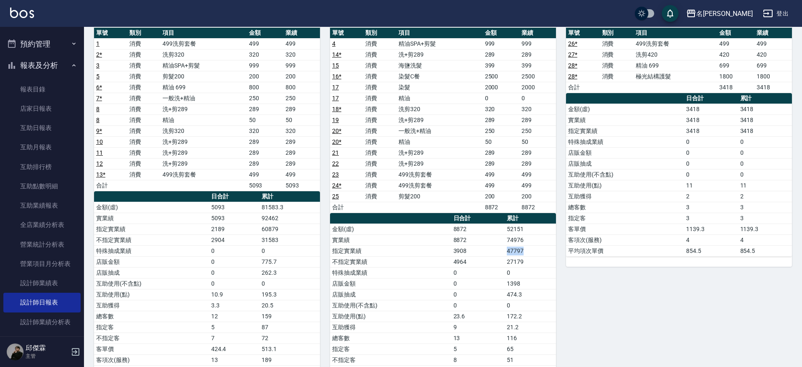
drag, startPoint x: 509, startPoint y: 249, endPoint x: 535, endPoint y: 250, distance: 25.6
click at [535, 250] on tr "指定實業績 3908 47797" at bounding box center [443, 251] width 226 height 11
click at [266, 250] on td "0" at bounding box center [290, 251] width 60 height 11
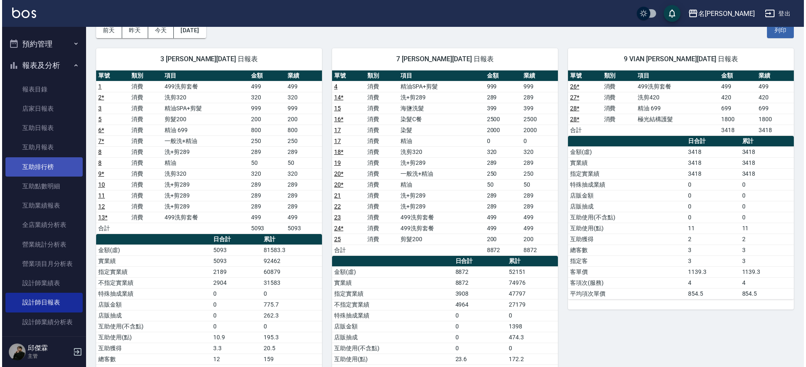
scroll to position [0, 0]
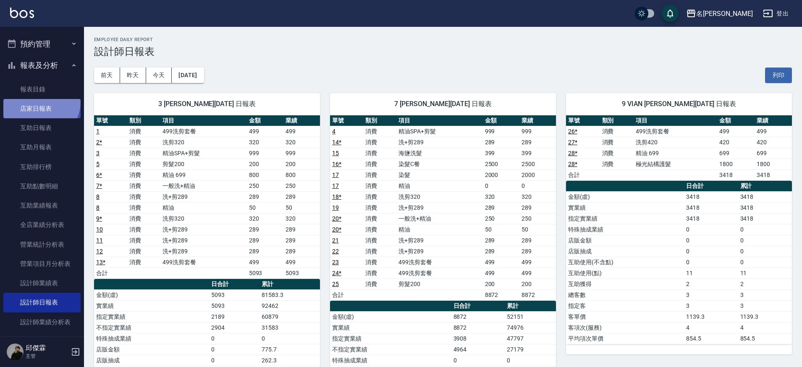
click at [39, 100] on link "店家日報表" at bounding box center [41, 108] width 77 height 19
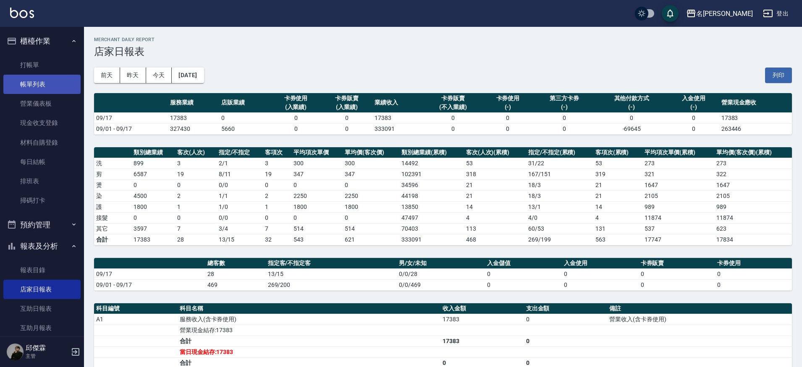
click at [31, 89] on link "帳單列表" at bounding box center [41, 84] width 77 height 19
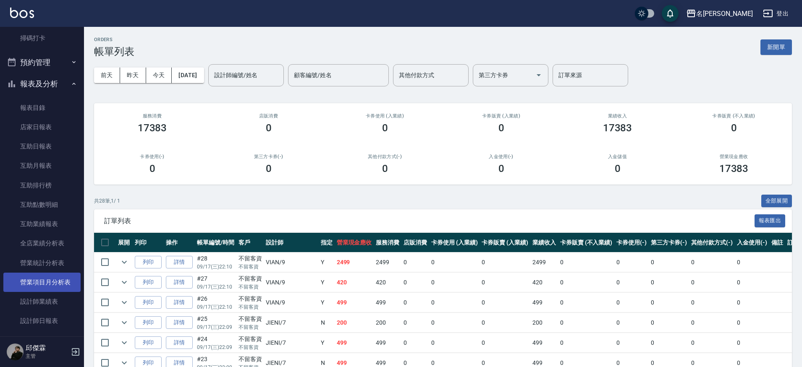
scroll to position [170, 0]
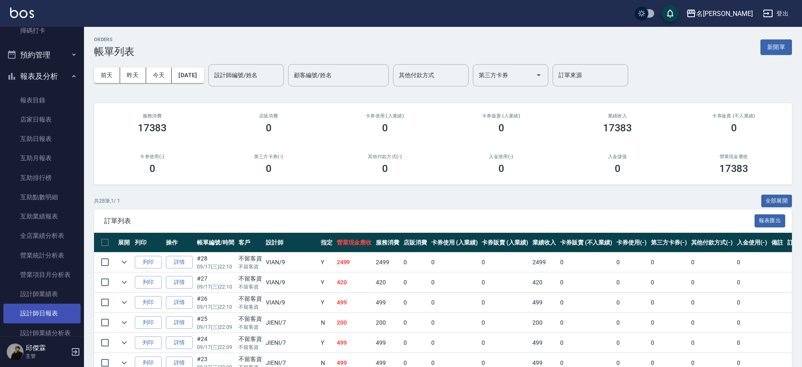
click at [51, 313] on link "設計師日報表" at bounding box center [41, 313] width 77 height 19
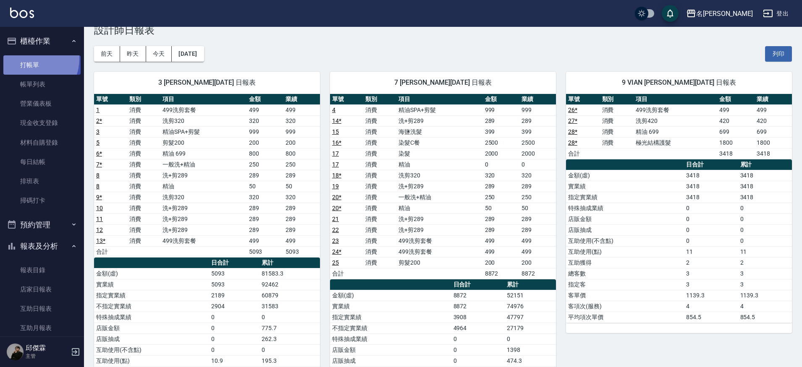
click at [27, 58] on link "打帳單" at bounding box center [41, 64] width 77 height 19
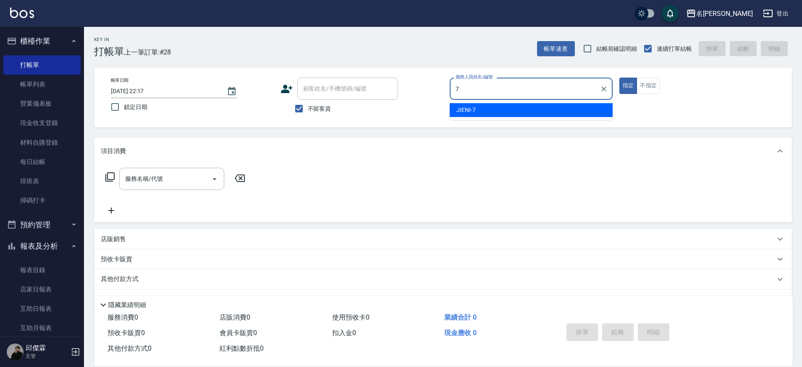
type input "JIENI-7"
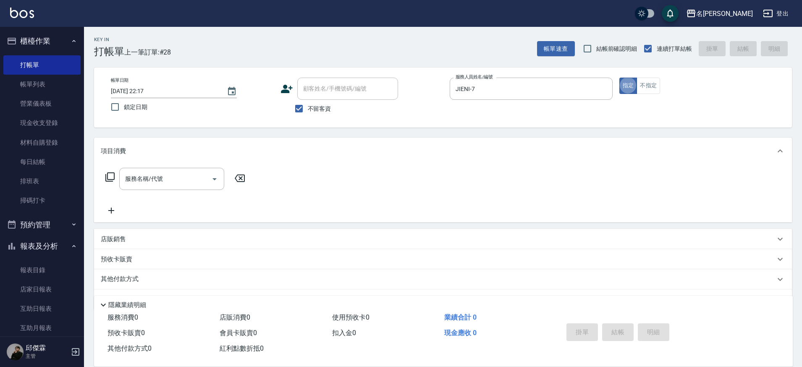
type button "true"
type input "5"
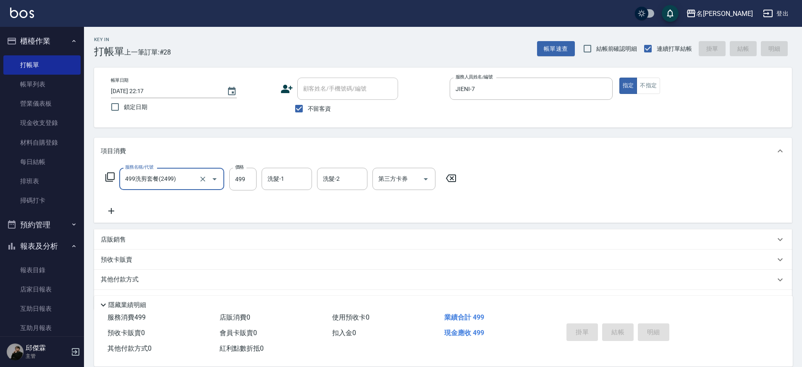
type input "499洗剪套餐(2499)"
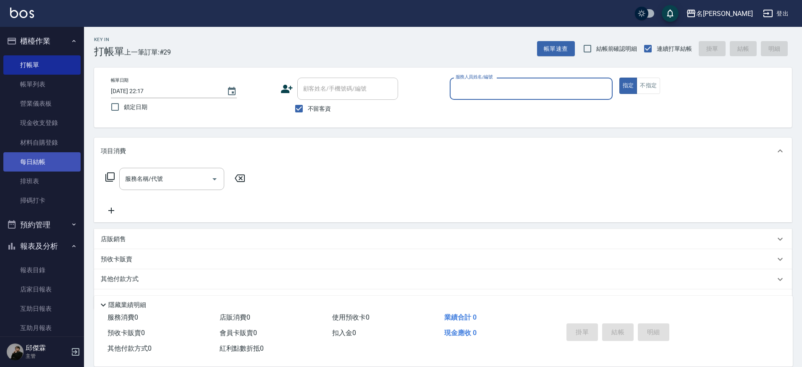
click at [40, 156] on link "每日結帳" at bounding box center [41, 161] width 77 height 19
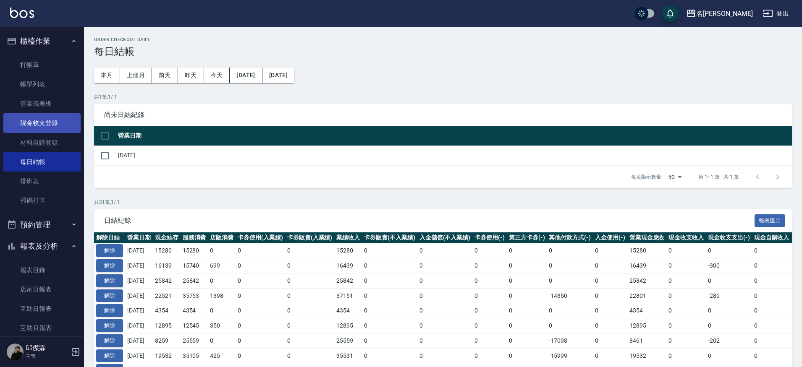
click at [50, 131] on link "現金收支登錄" at bounding box center [41, 122] width 77 height 19
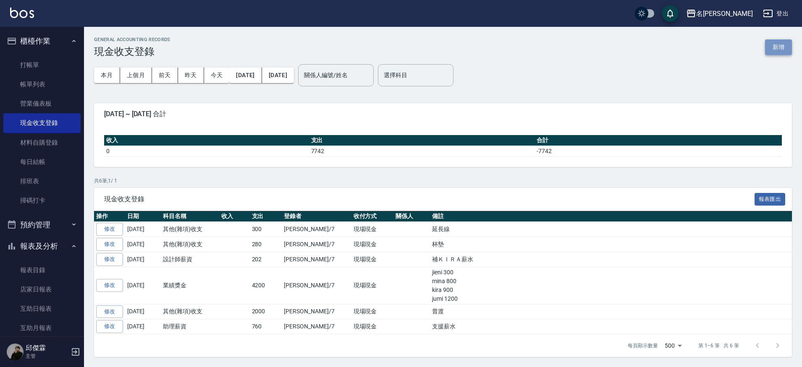
click at [780, 49] on button "新增" at bounding box center [778, 47] width 27 height 16
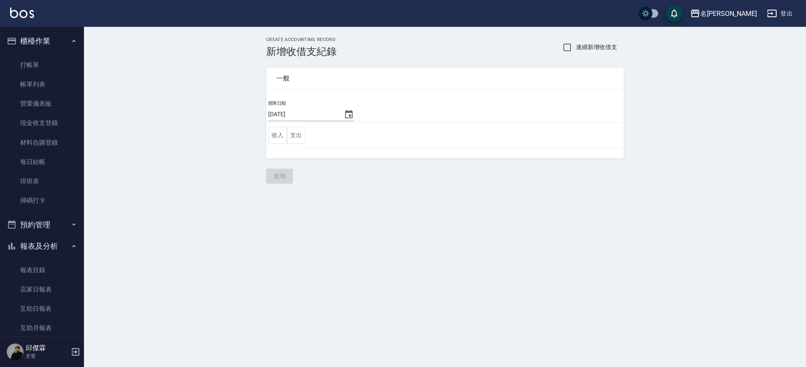
drag, startPoint x: 290, startPoint y: 133, endPoint x: 306, endPoint y: 144, distance: 19.3
click at [290, 133] on button "支出" at bounding box center [296, 135] width 19 height 17
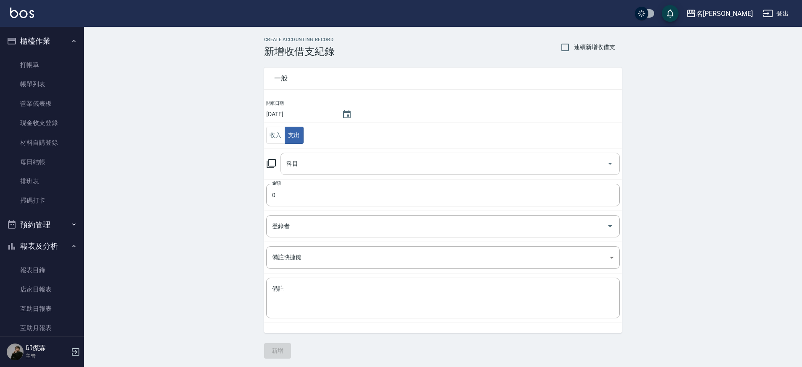
click at [309, 160] on input "科目" at bounding box center [443, 164] width 319 height 15
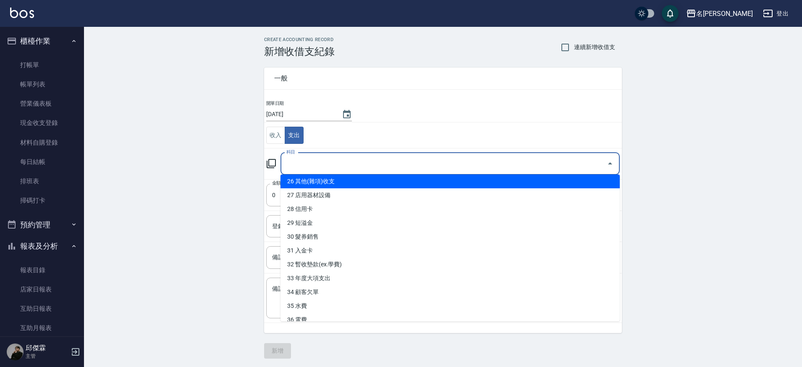
scroll to position [350, 0]
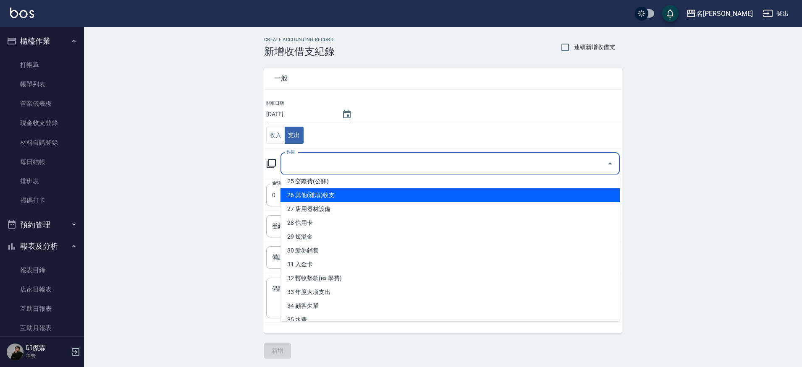
type input "26 其他(雜項)收支"
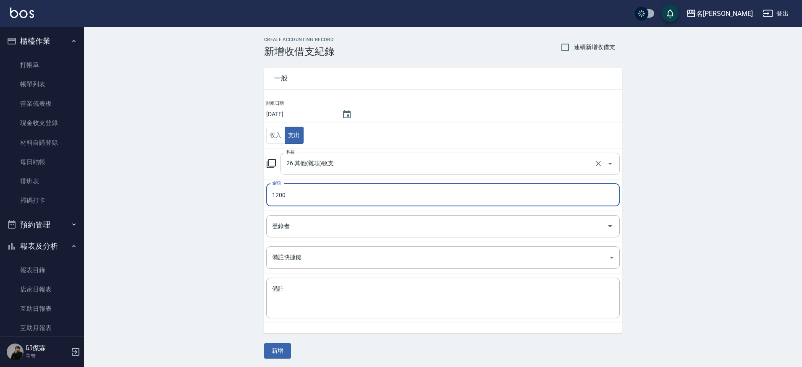
type input "1200"
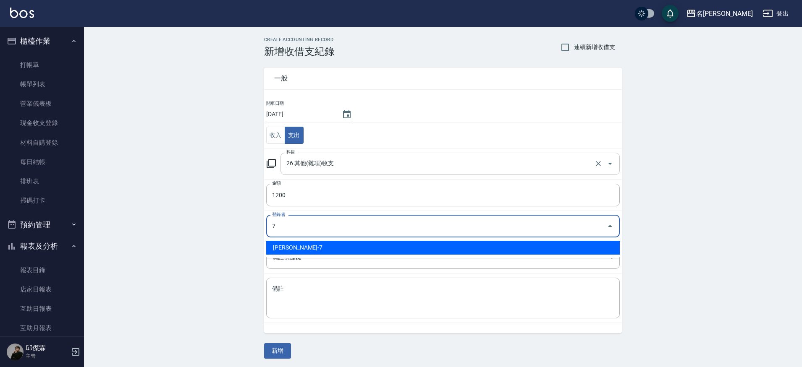
type input "[PERSON_NAME]-7"
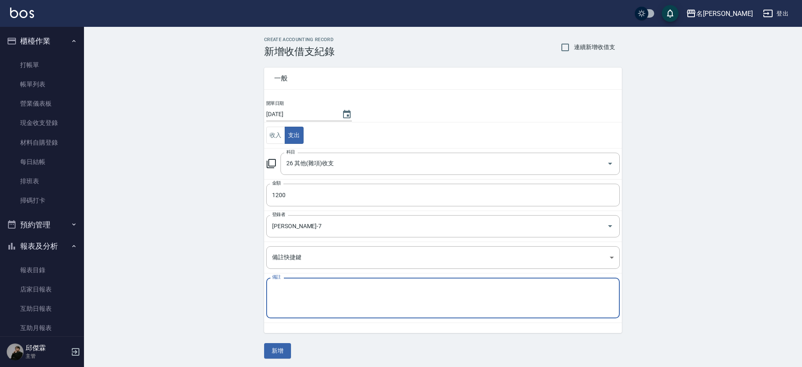
click at [318, 305] on textarea "備註" at bounding box center [443, 298] width 342 height 27
type textarea "1"
type textarea "餅乾"
click at [275, 352] on button "新增" at bounding box center [277, 352] width 27 height 16
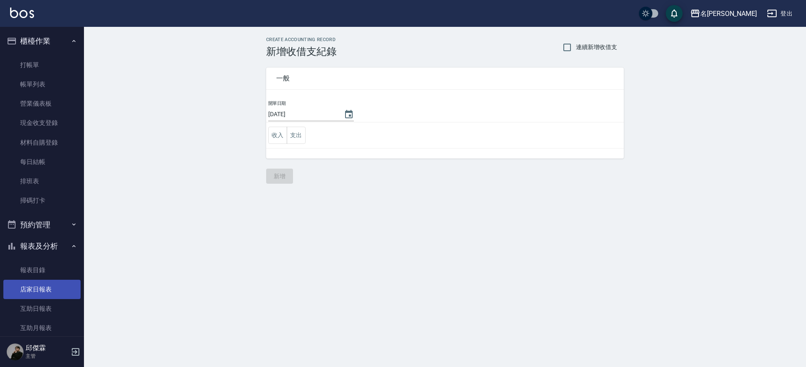
click at [47, 288] on link "店家日報表" at bounding box center [41, 289] width 77 height 19
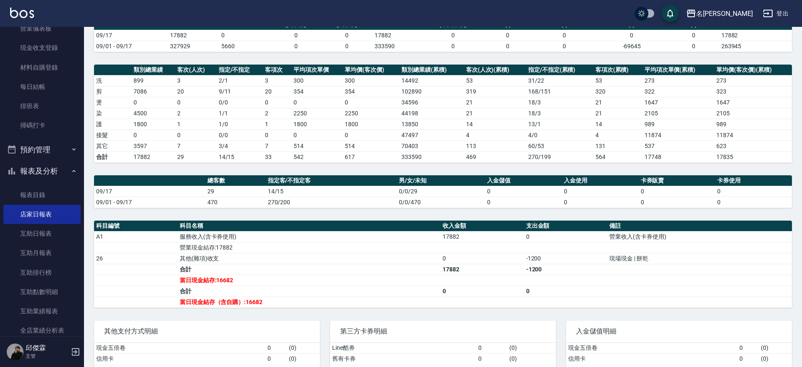
scroll to position [84, 0]
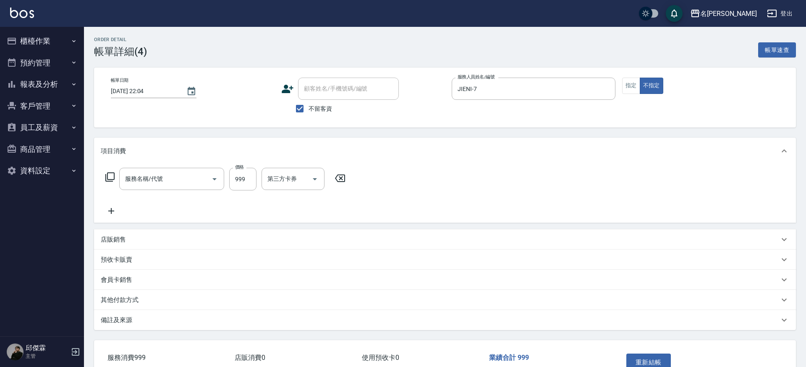
type input "[DATE] 22:04"
checkbox input "true"
type input "JIENI-7"
type input "精油SPA+剪髮(999)"
